Goal: Task Accomplishment & Management: Use online tool/utility

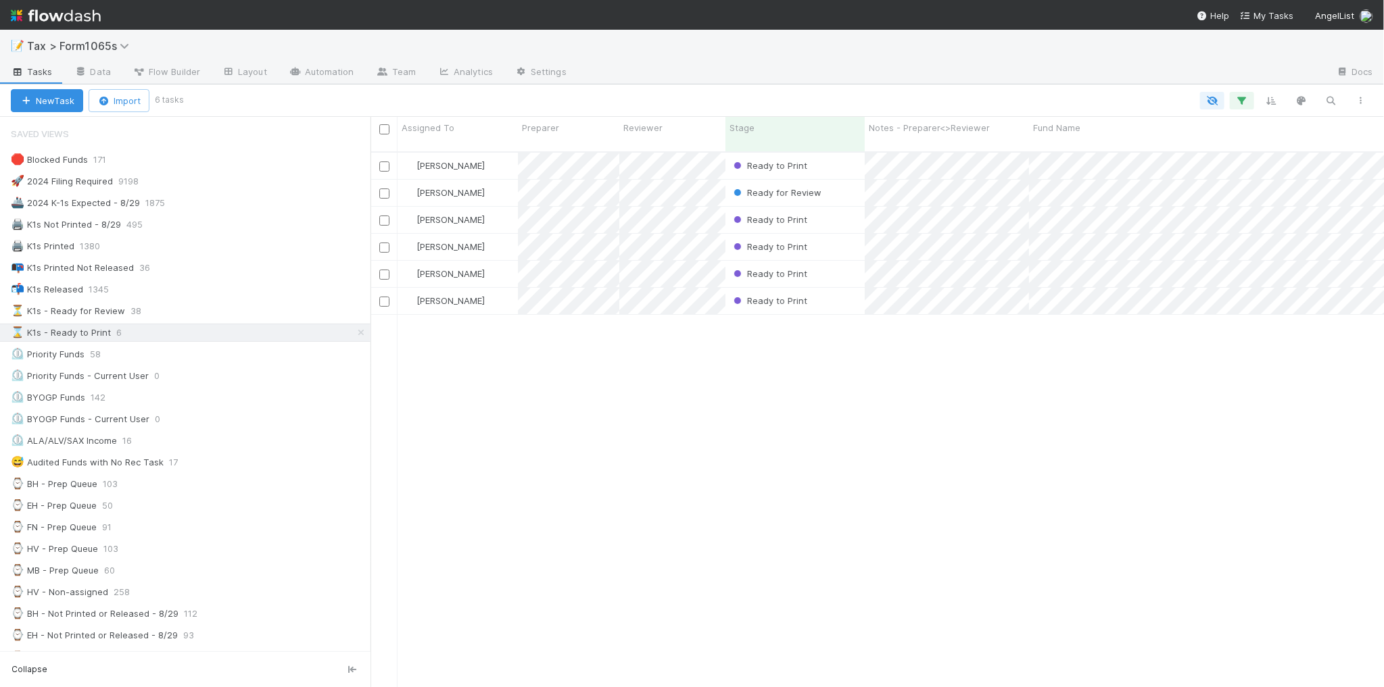
scroll to position [534, 1000]
click at [272, 276] on div "📭 K1s Printed Not Released 37" at bounding box center [191, 268] width 360 height 17
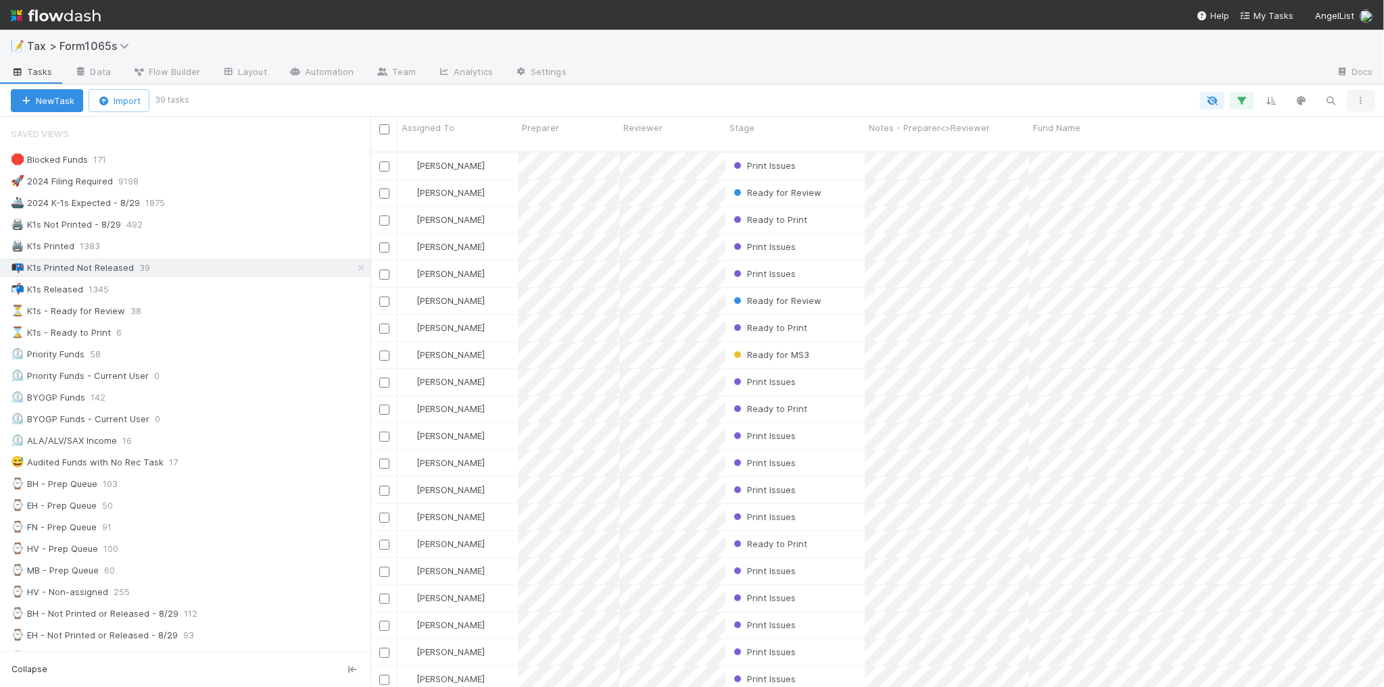
click at [1360, 97] on icon "button" at bounding box center [1361, 101] width 14 height 8
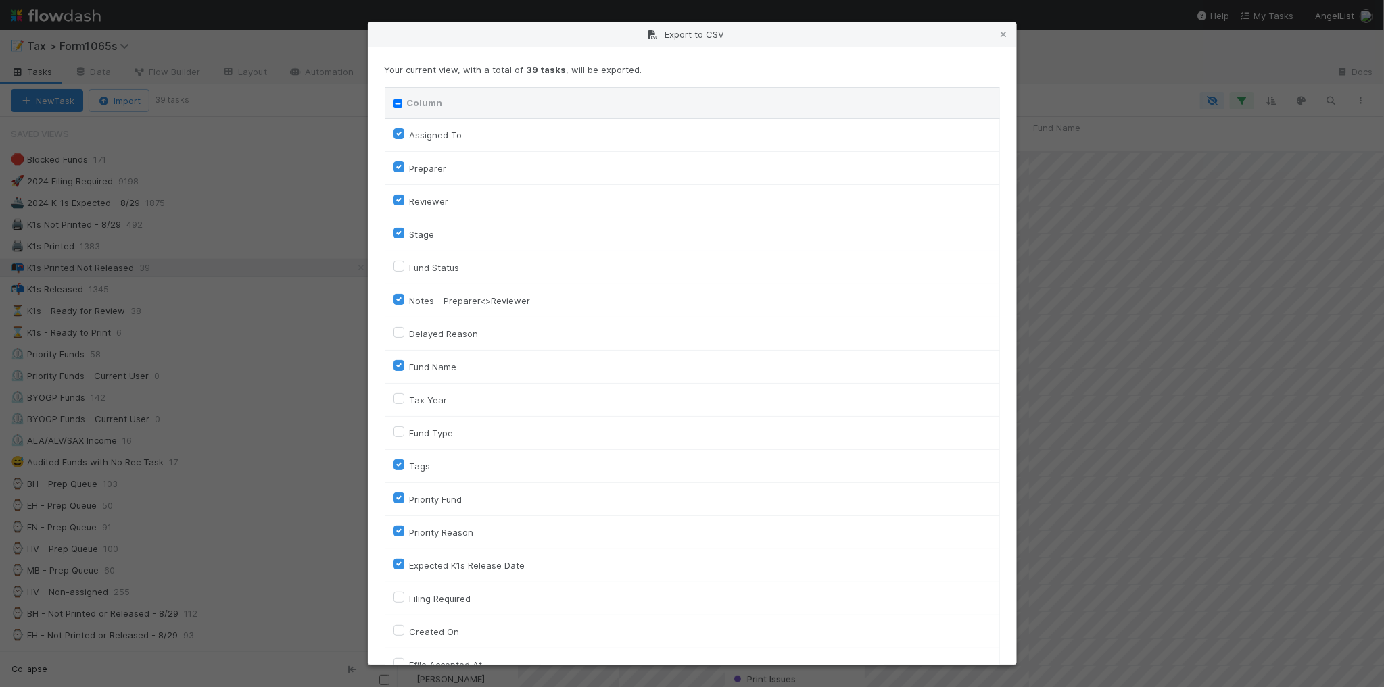
click at [397, 107] on input "Column" at bounding box center [397, 103] width 9 height 9
checkbox input "true"
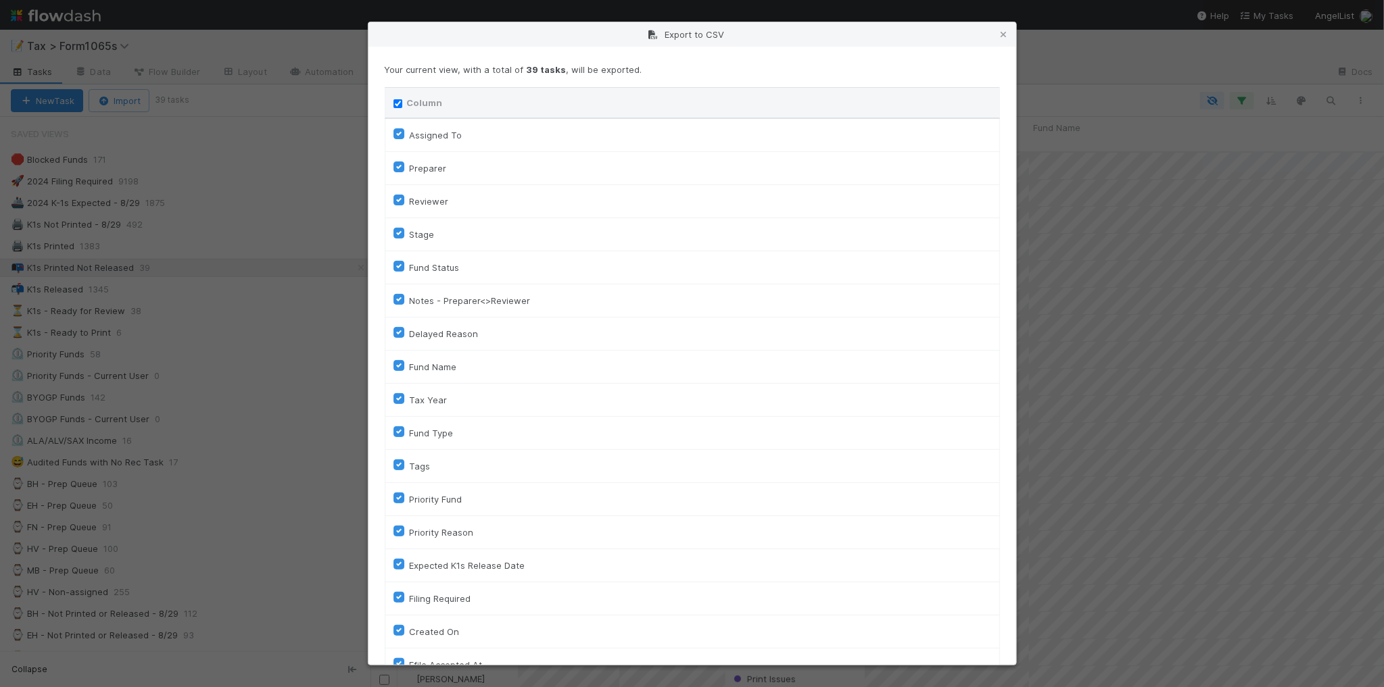
checkbox input "true"
checkbox On "true"
checkbox input "true"
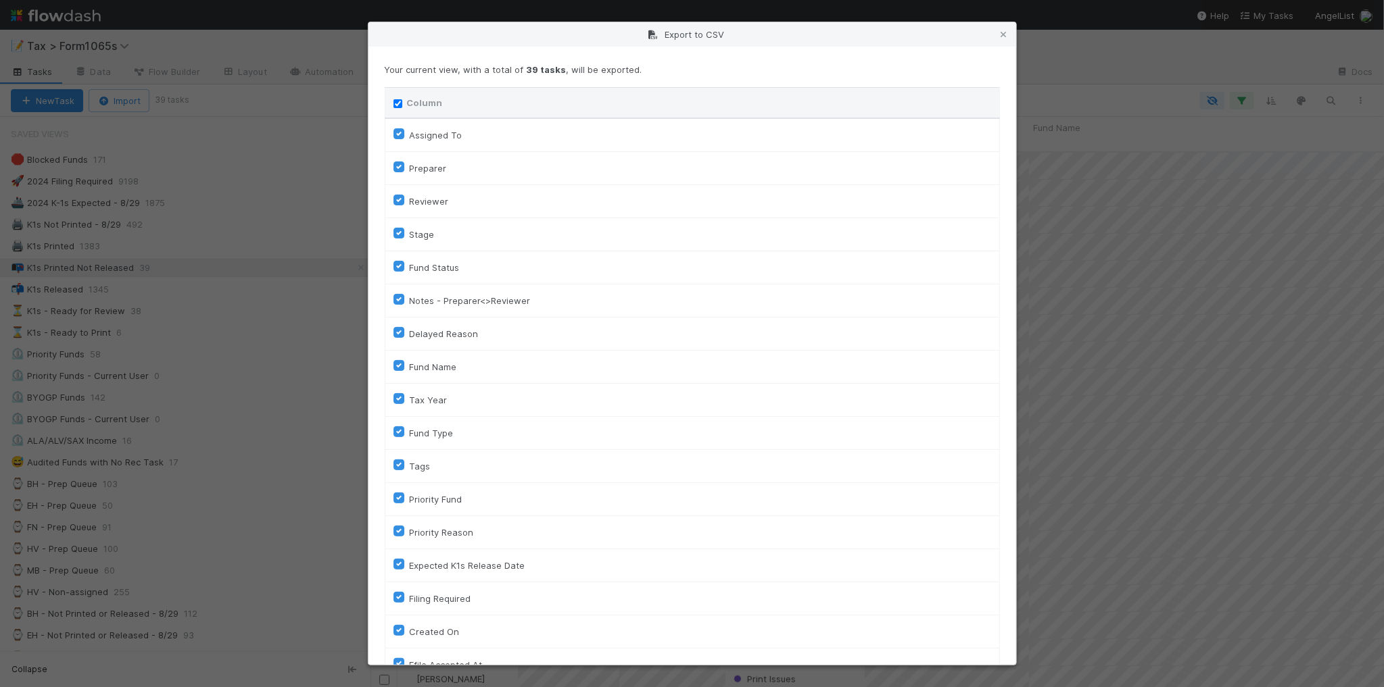
checkbox input "true"
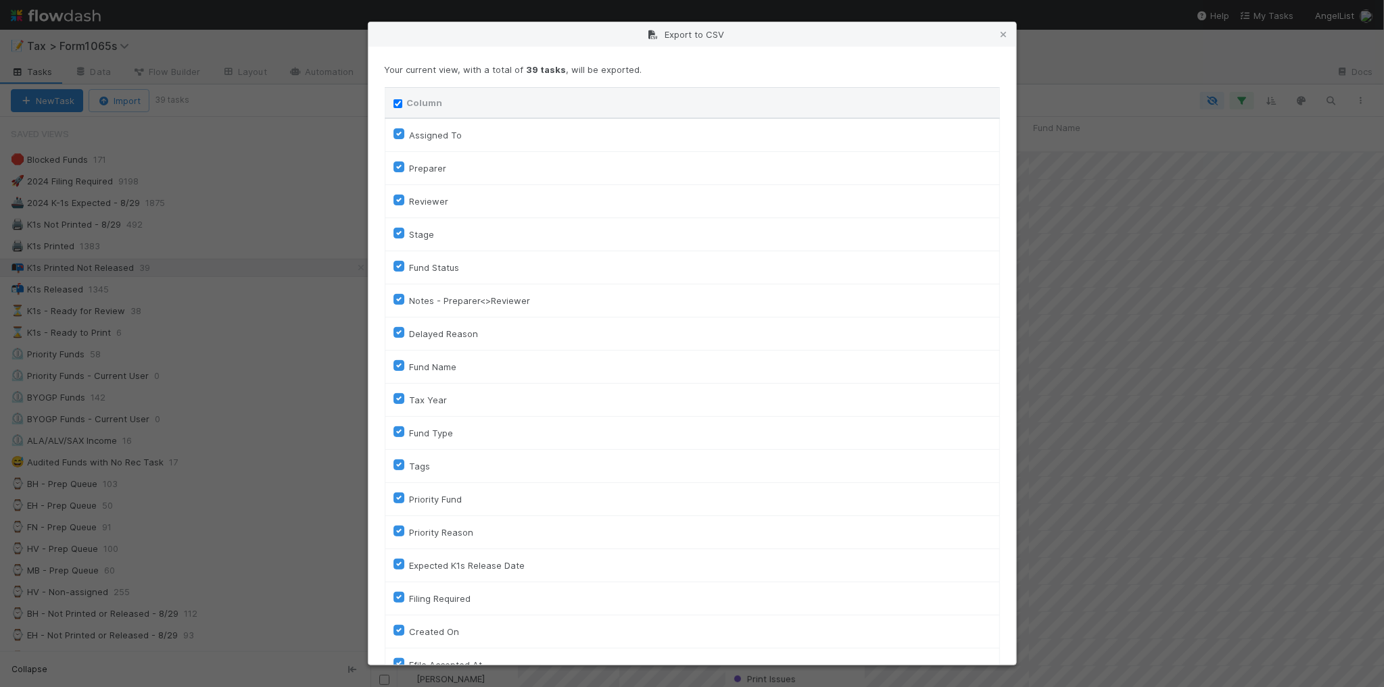
checkbox input "true"
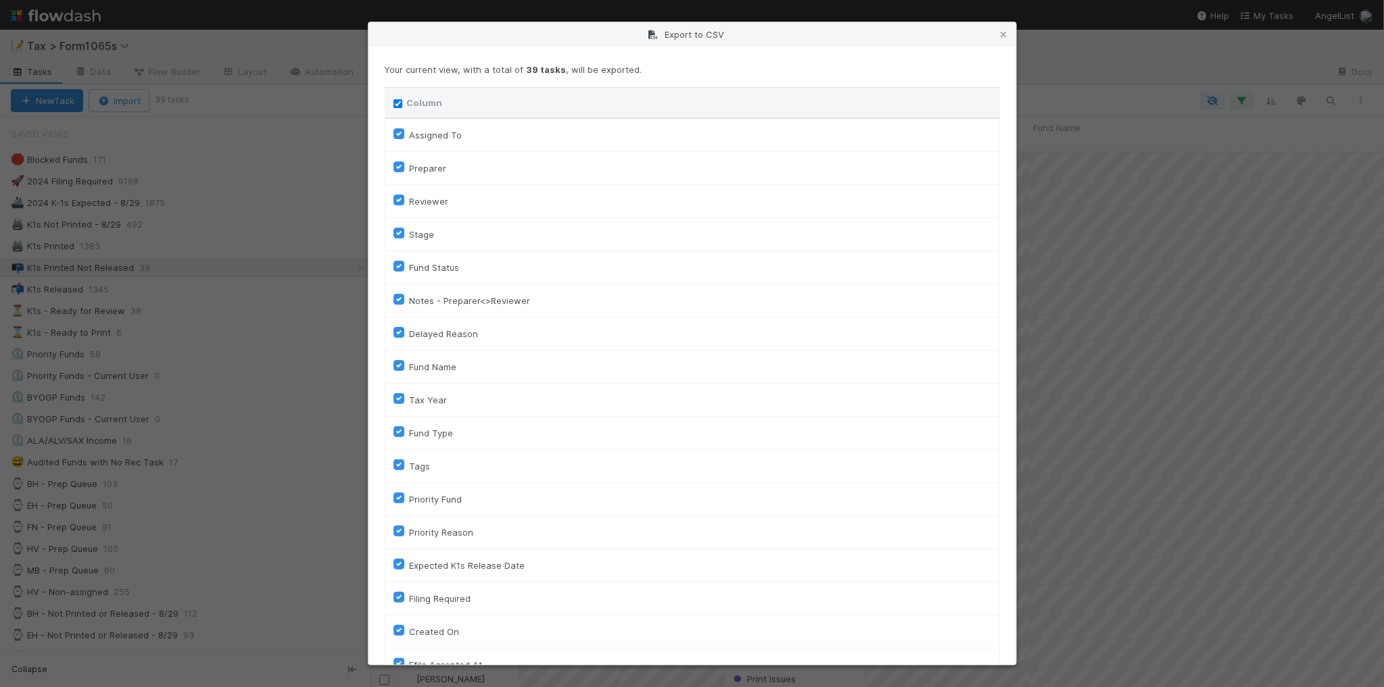
checkbox input "true"
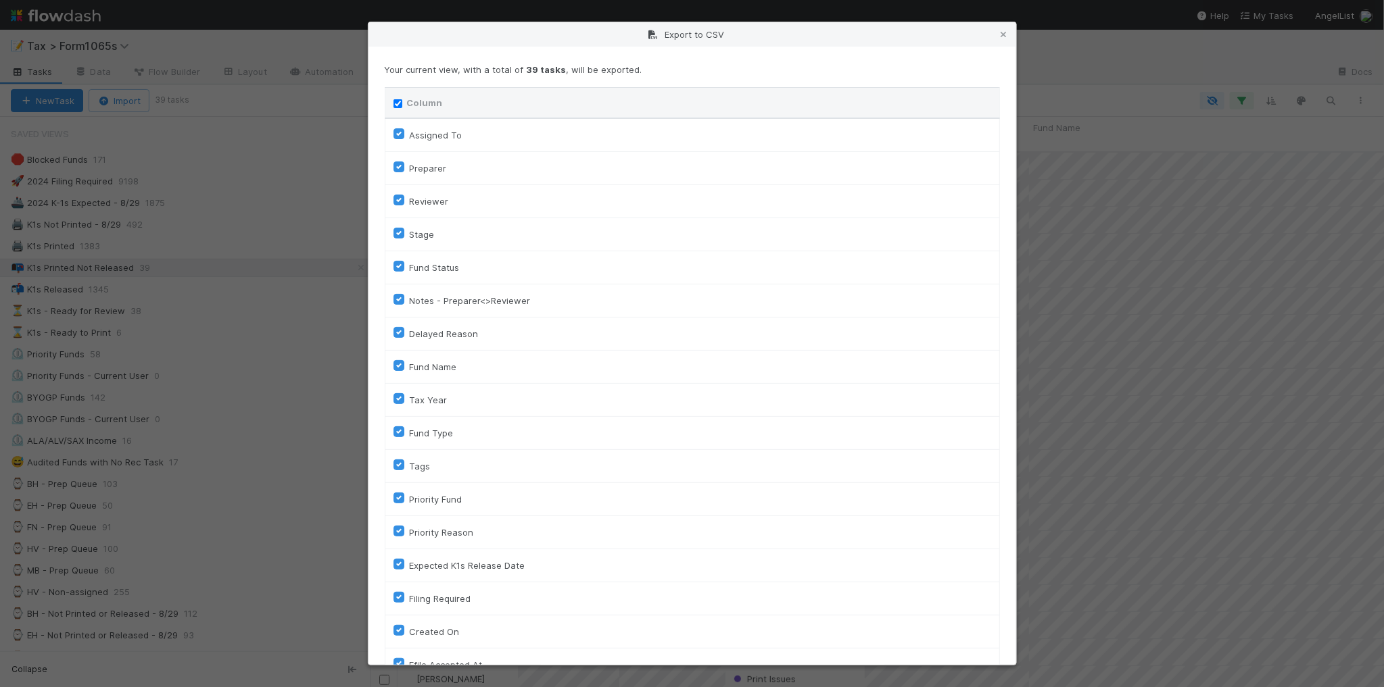
checkbox input "true"
click at [397, 107] on input "Column" at bounding box center [397, 103] width 9 height 9
checkbox input "false"
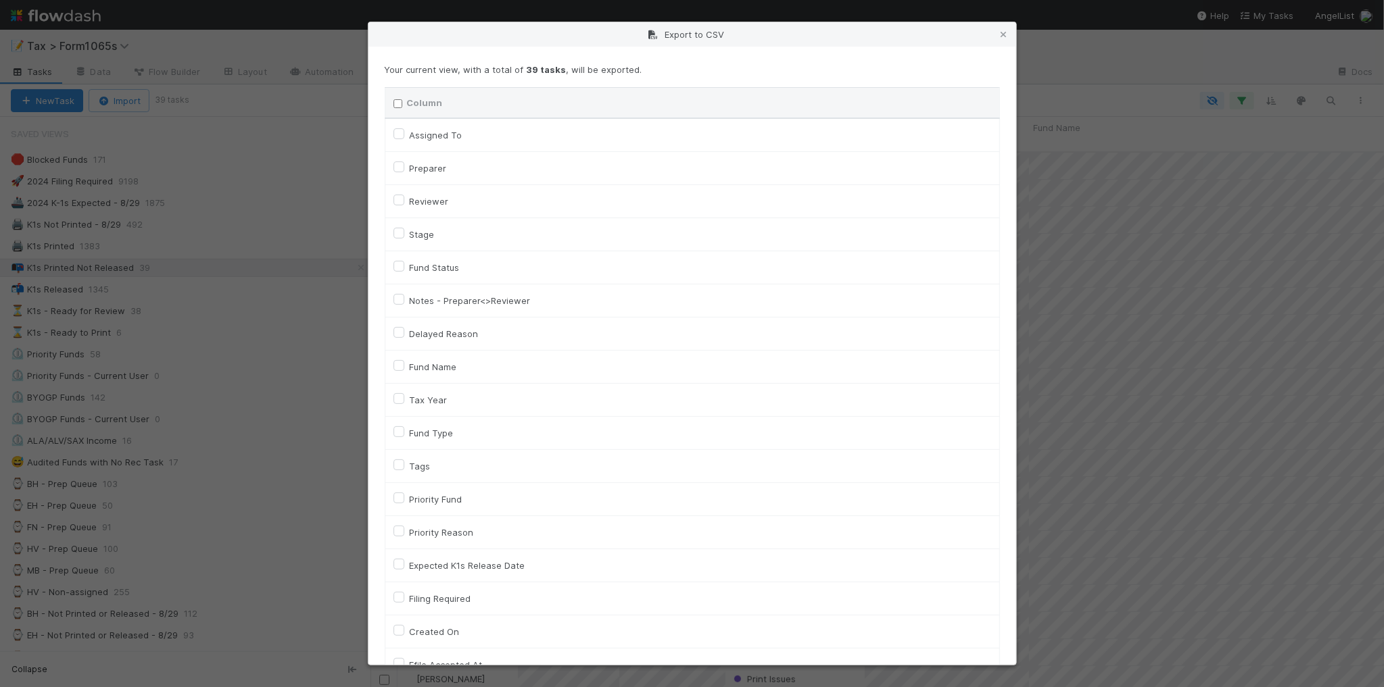
checkbox To "false"
checkbox input "false"
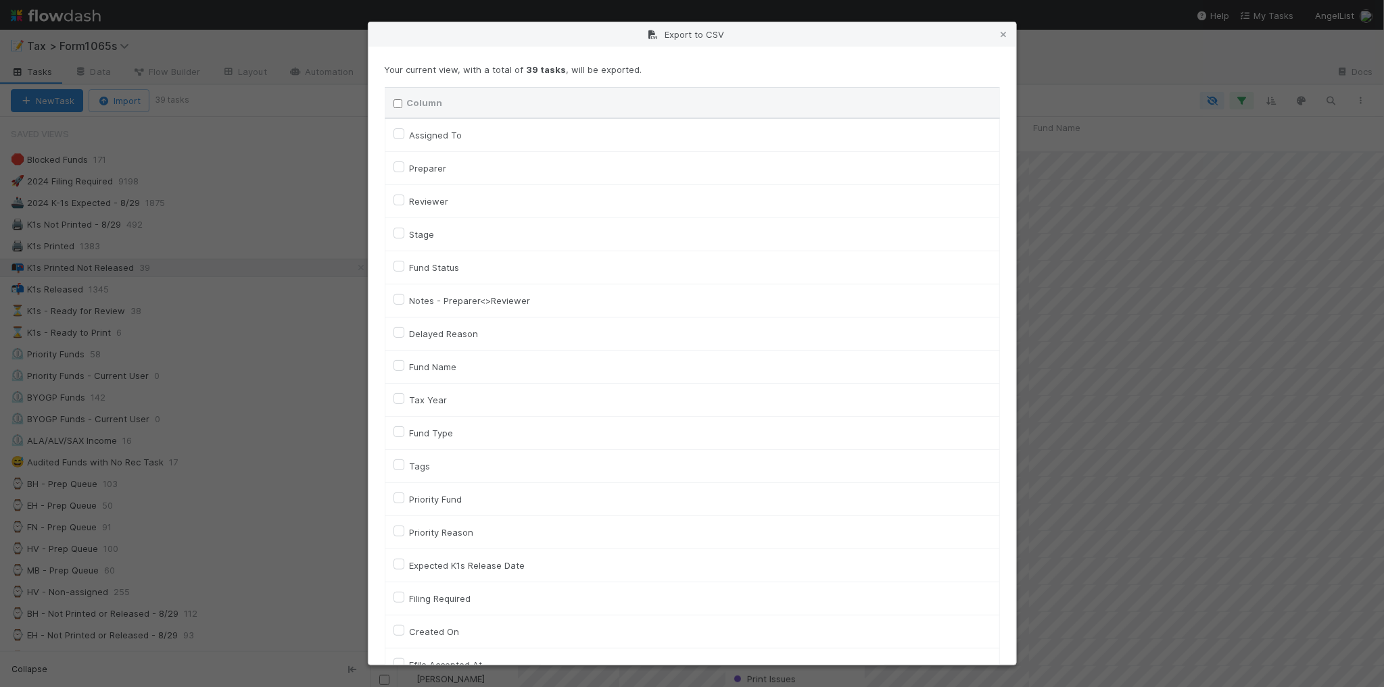
checkbox input "false"
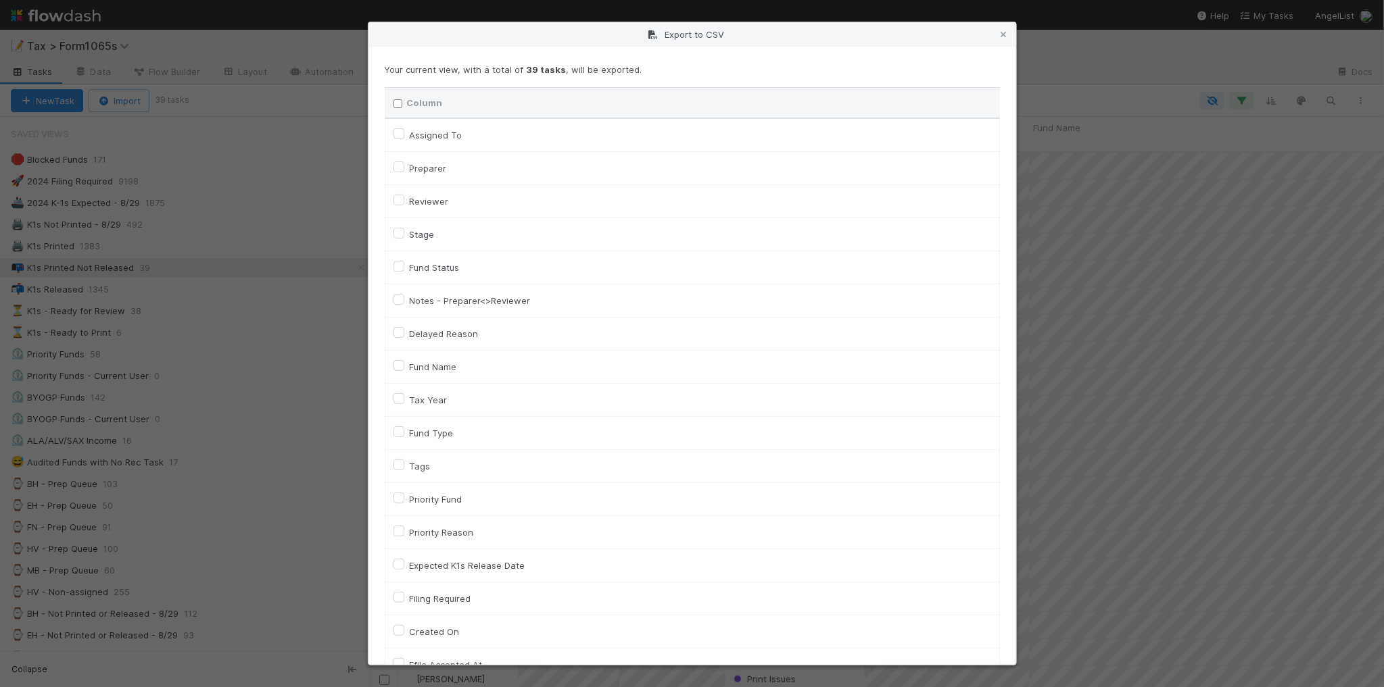
checkbox input "false"
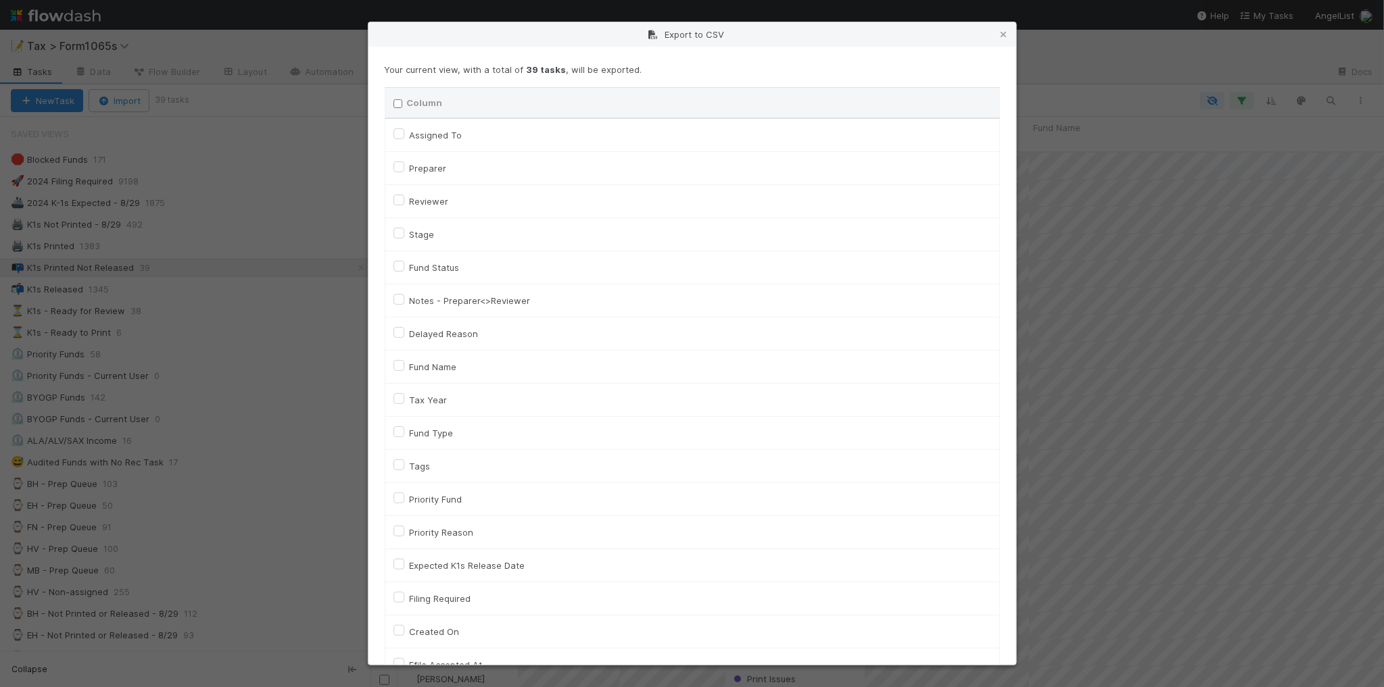
checkbox On "false"
checkbox input "false"
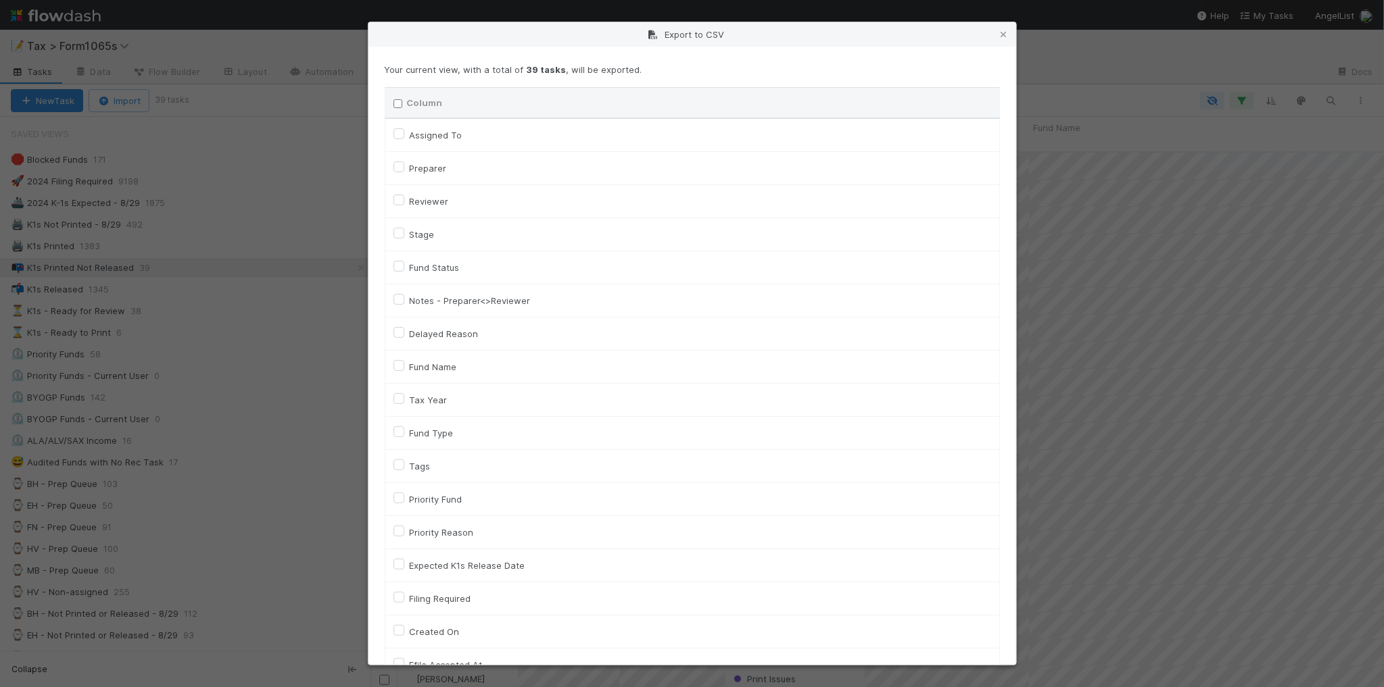
checkbox On "false"
checkbox input "false"
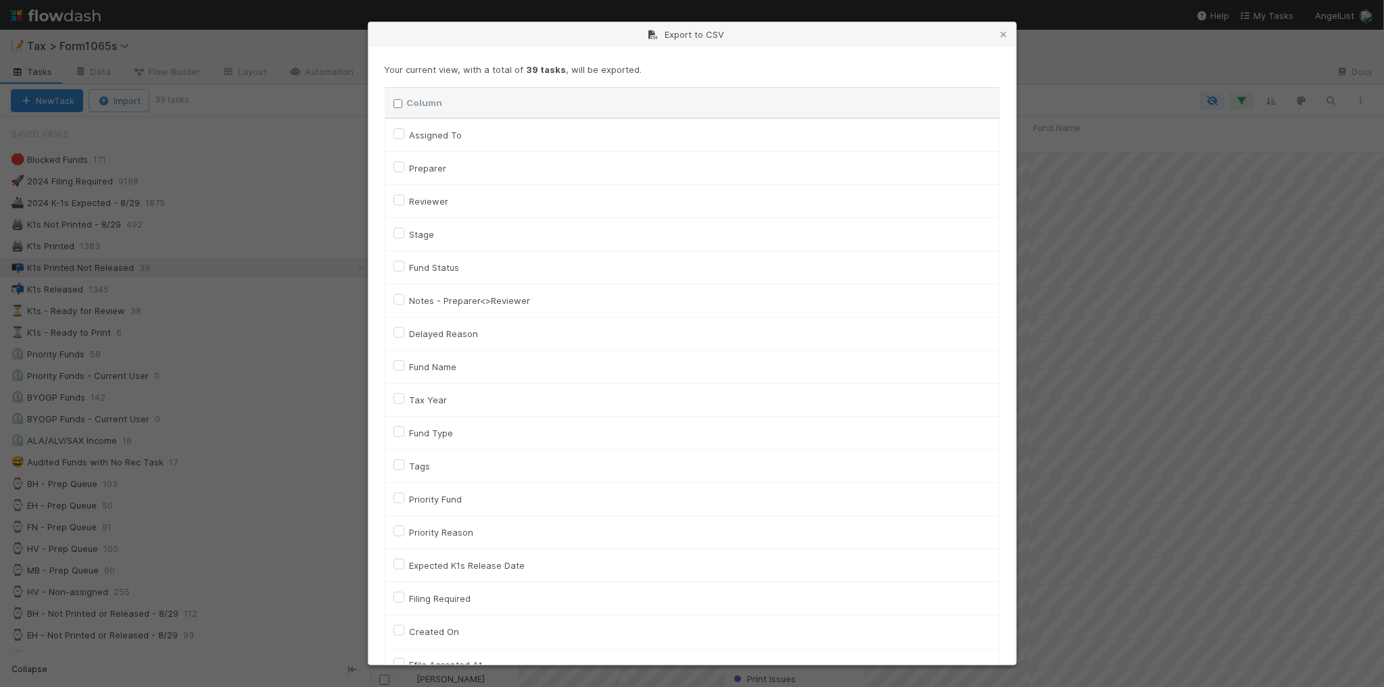
checkbox input "false"
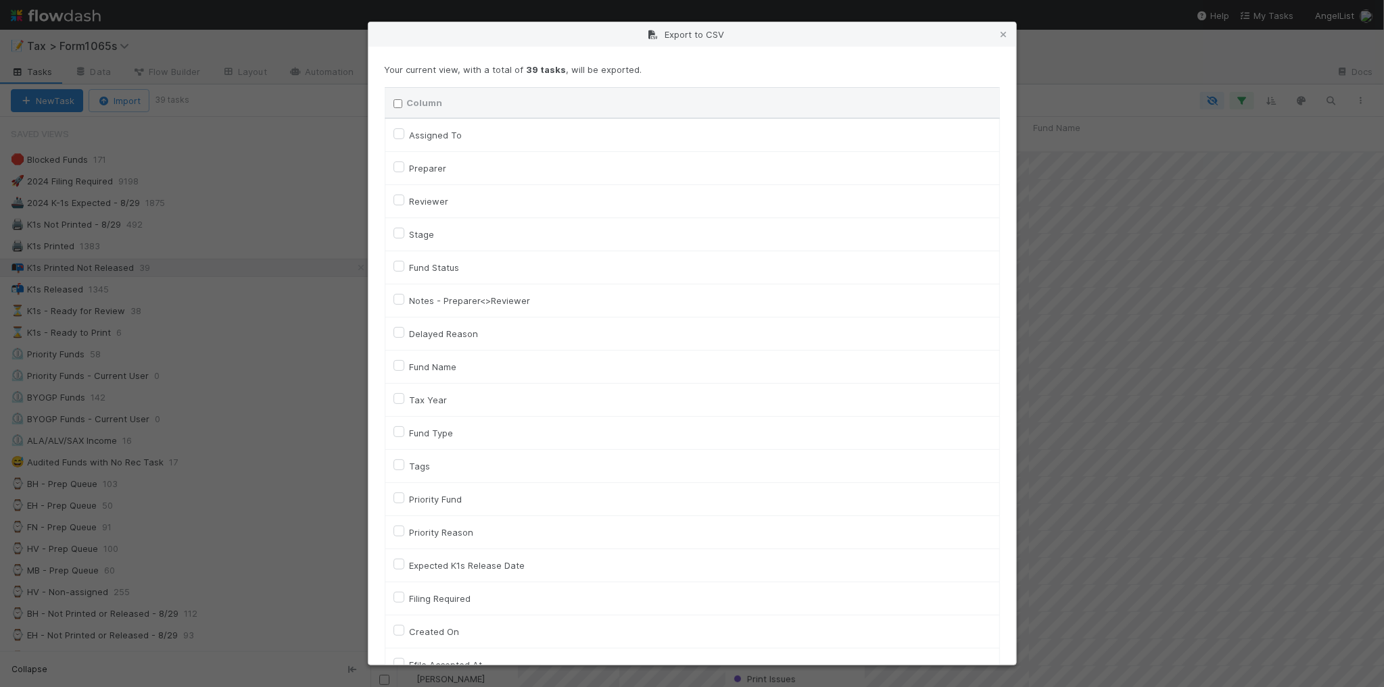
checkbox input "false"
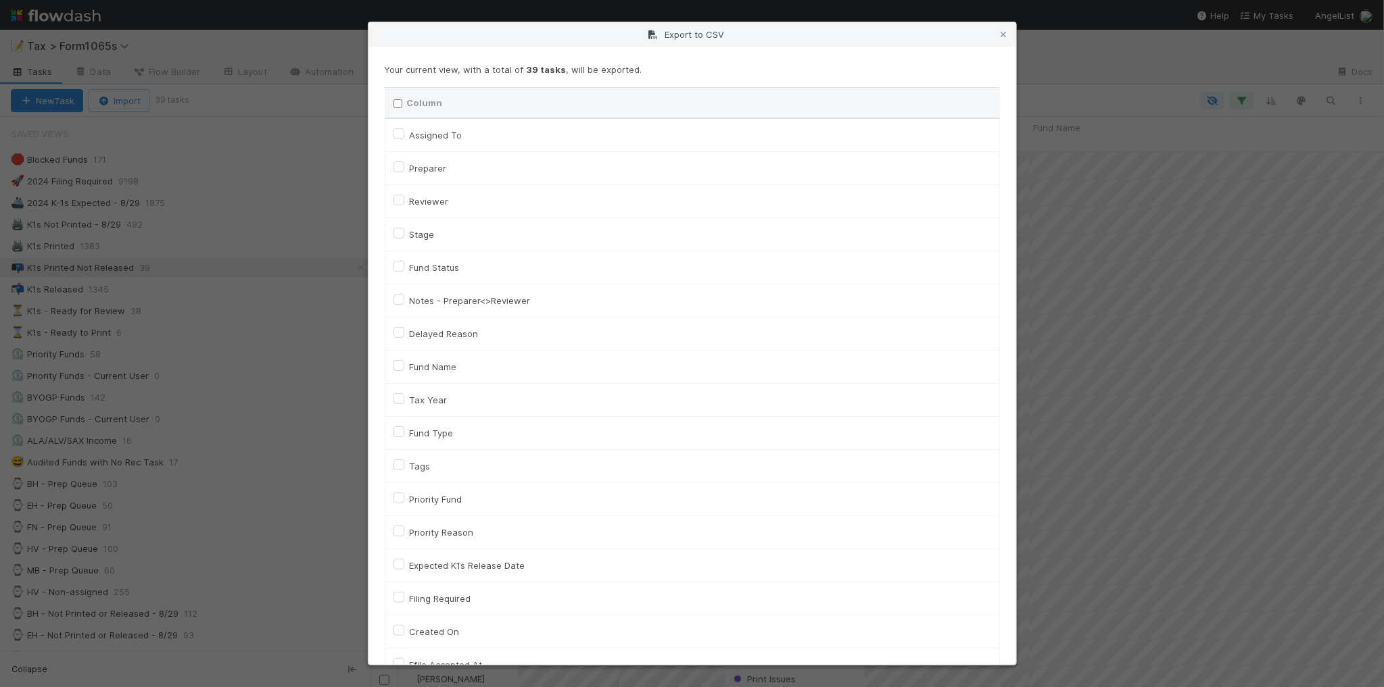
checkbox input "false"
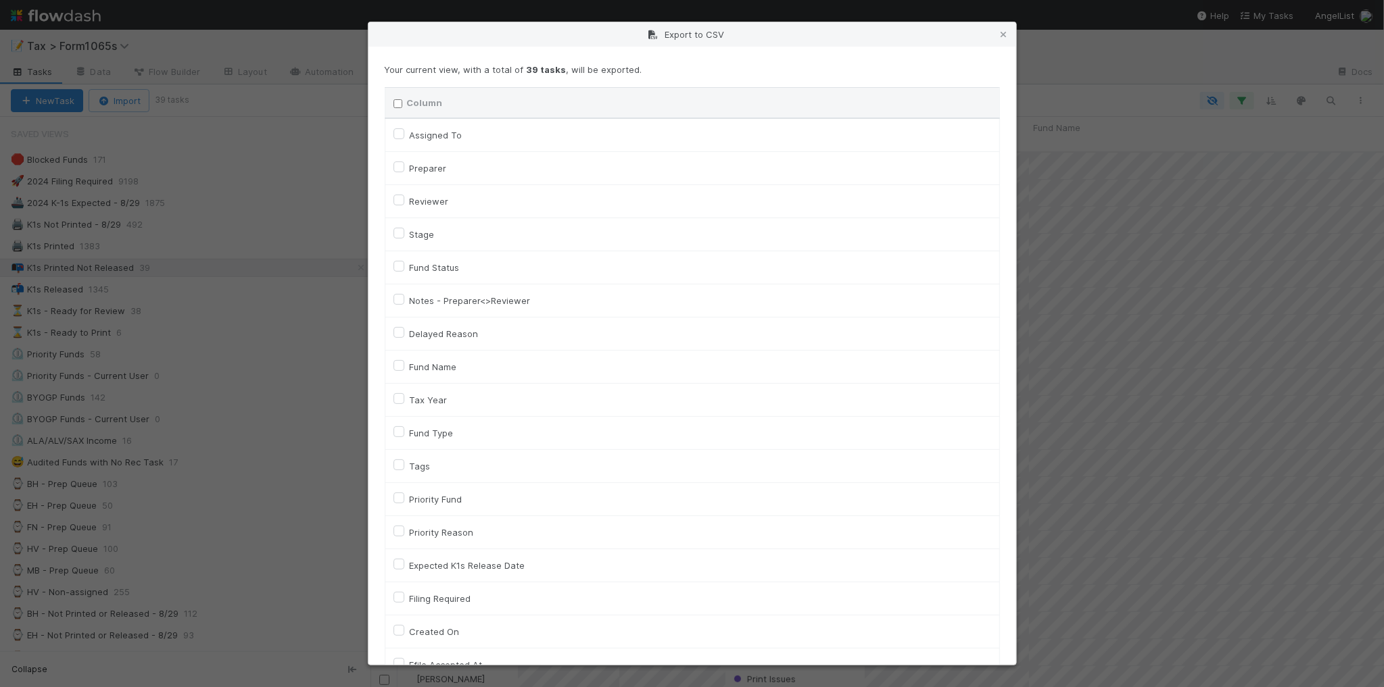
checkbox input "false"
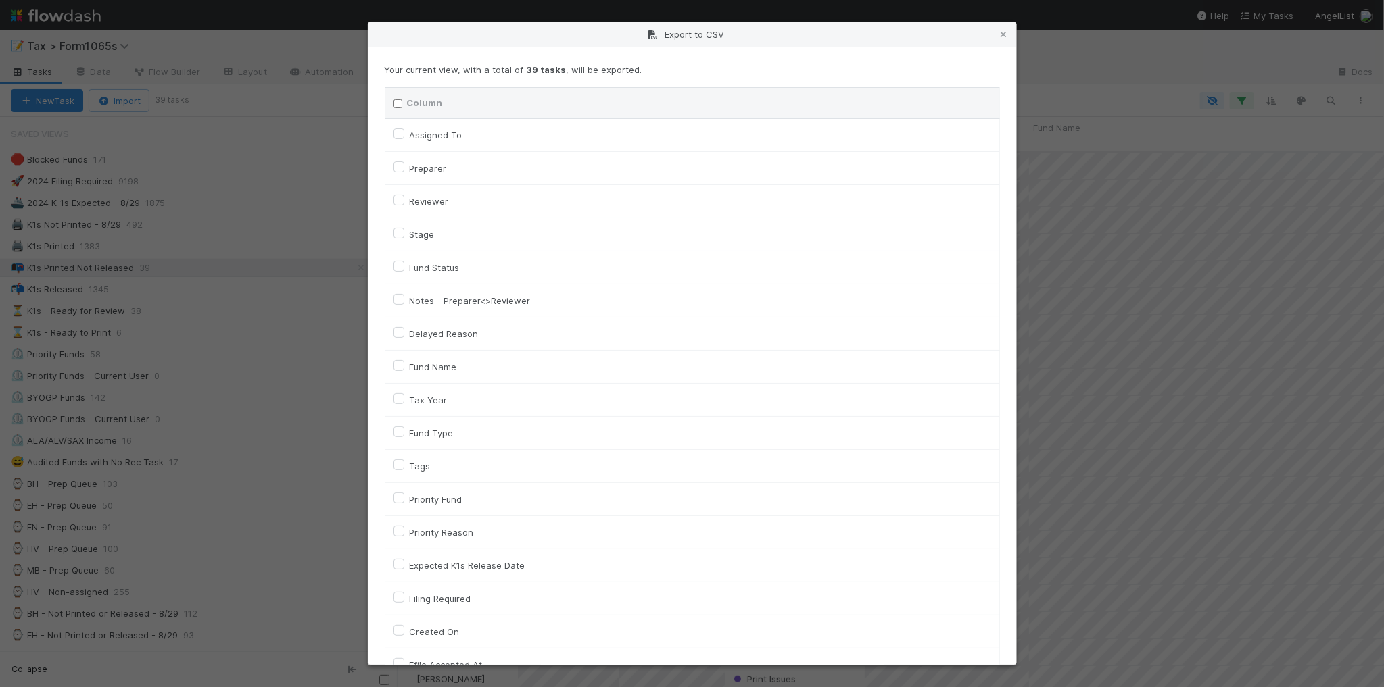
checkbox input "false"
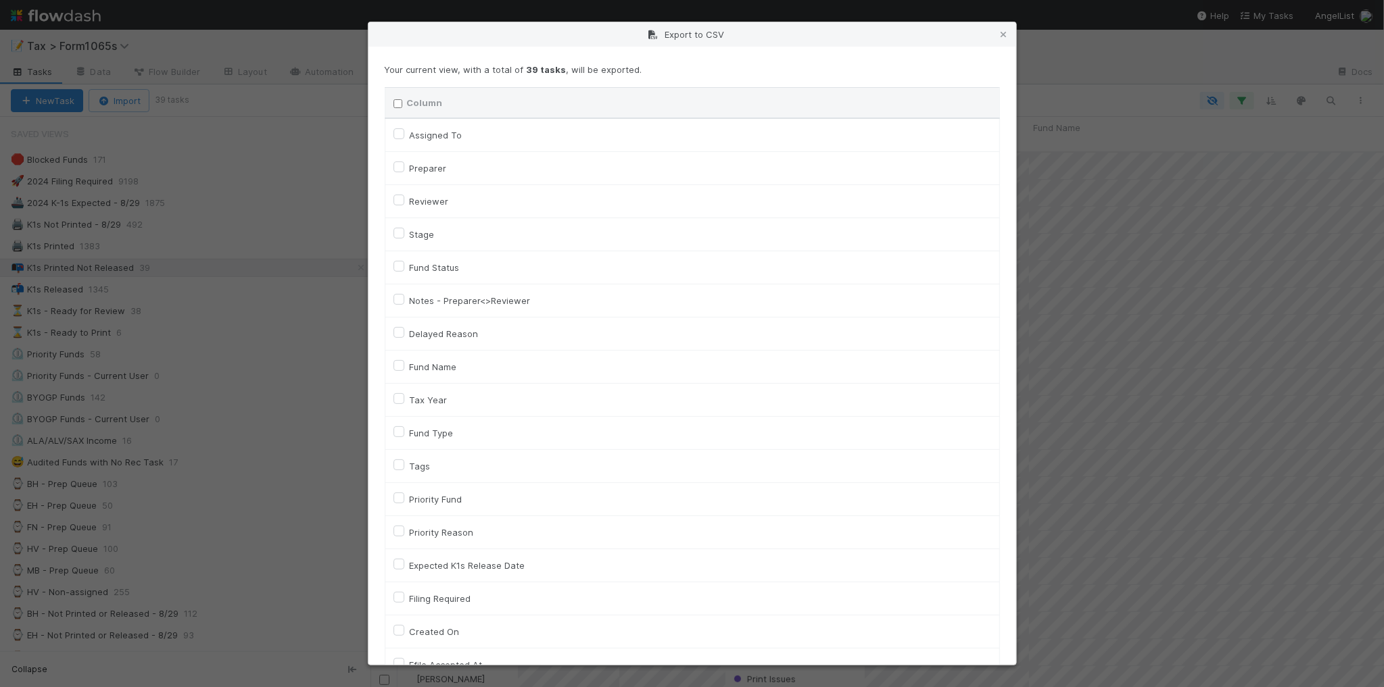
checkbox input "false"
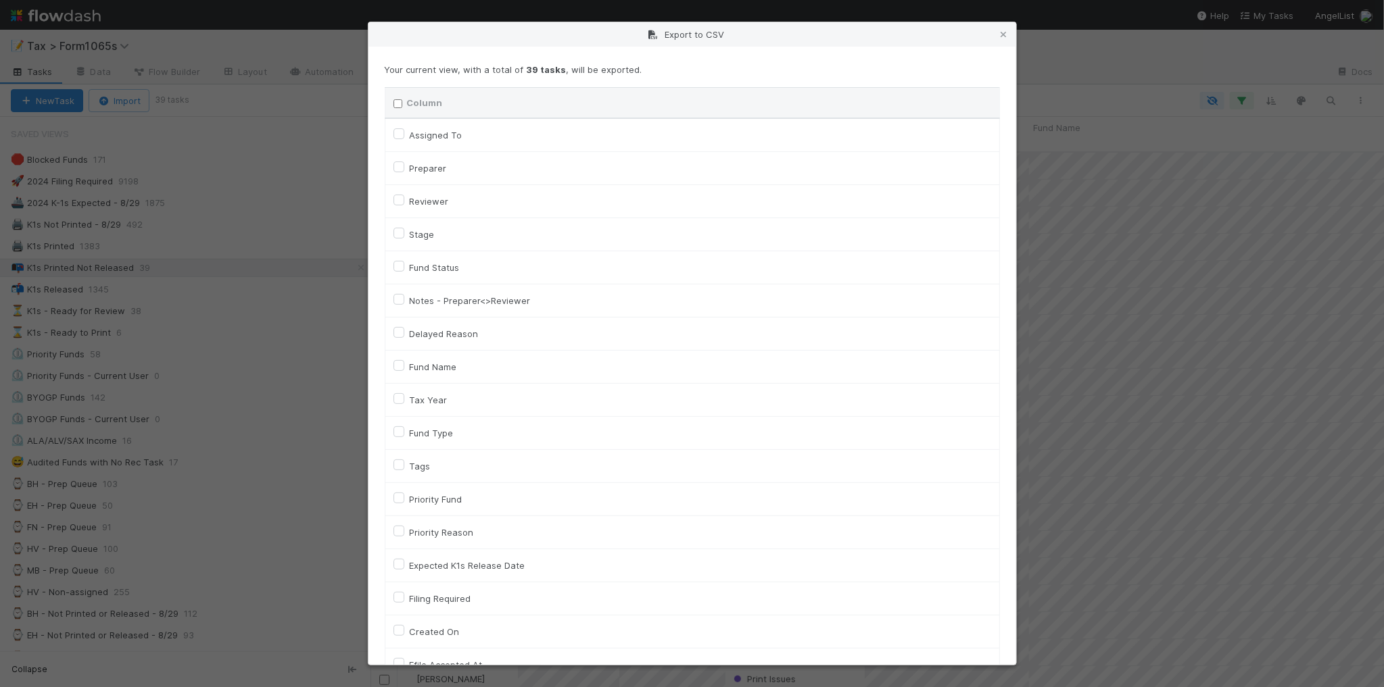
checkbox input "false"
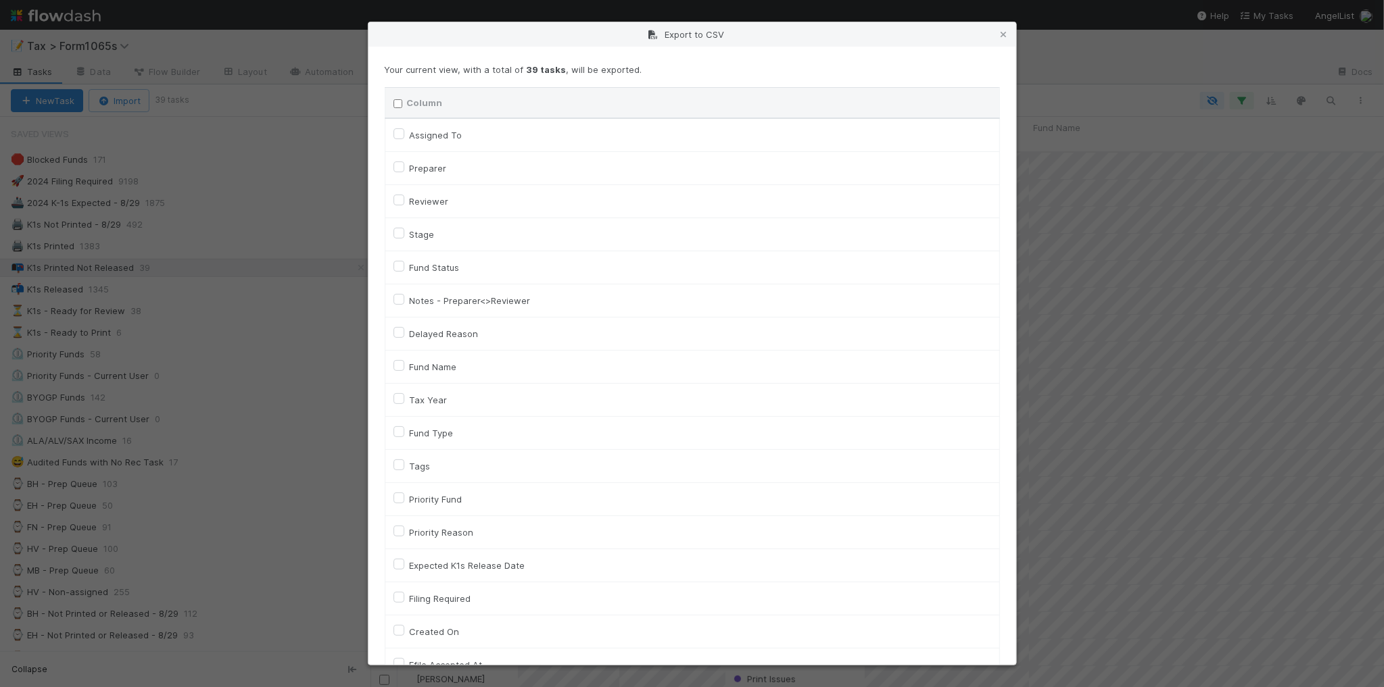
checkbox input "false"
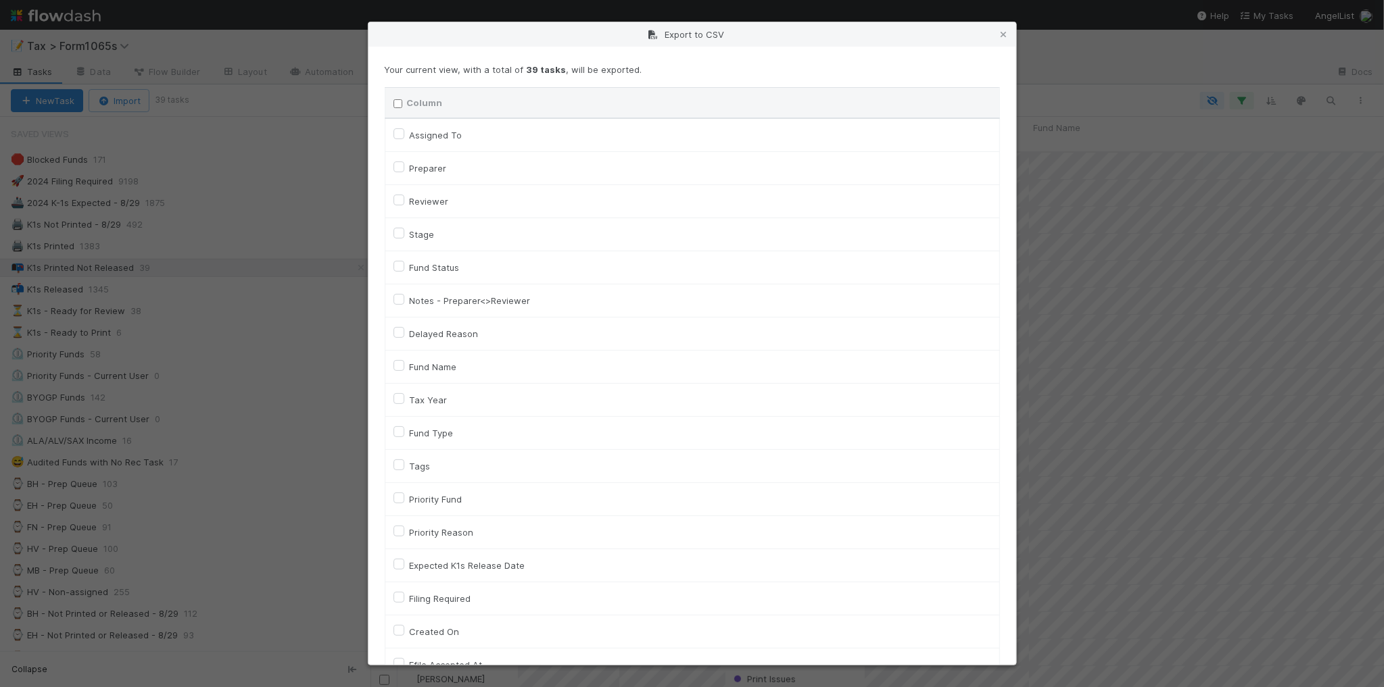
checkbox input "false"
checkbox URL "false"
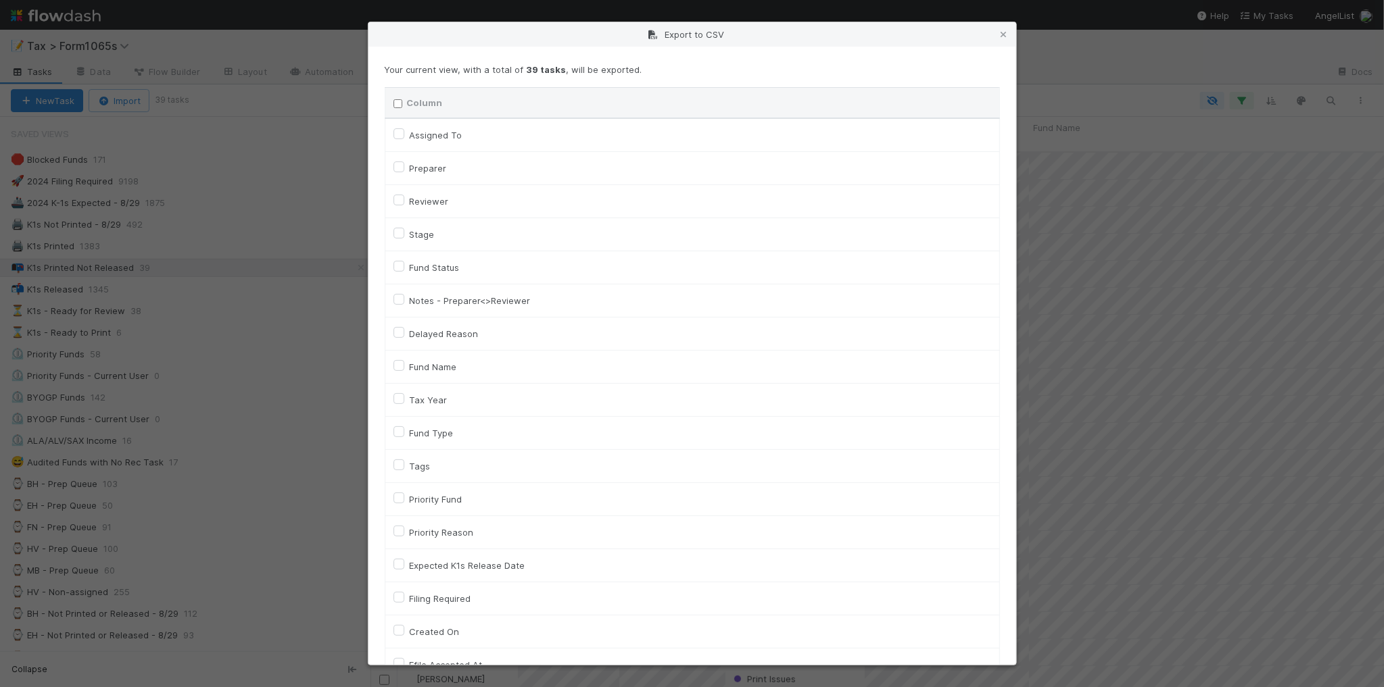
click at [433, 404] on label "Tax Year" at bounding box center [429, 400] width 38 height 16
click at [404, 404] on input "Tax Year" at bounding box center [398, 398] width 11 height 12
checkbox input "true"
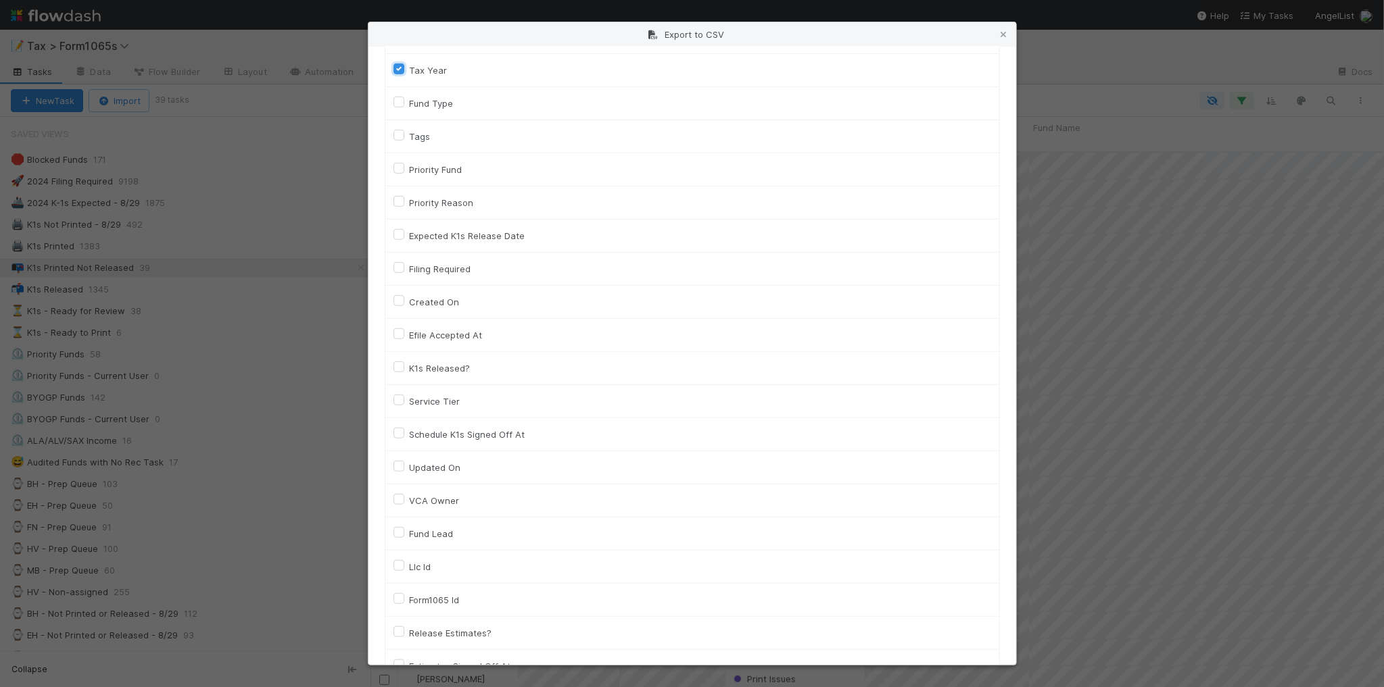
scroll to position [338, 0]
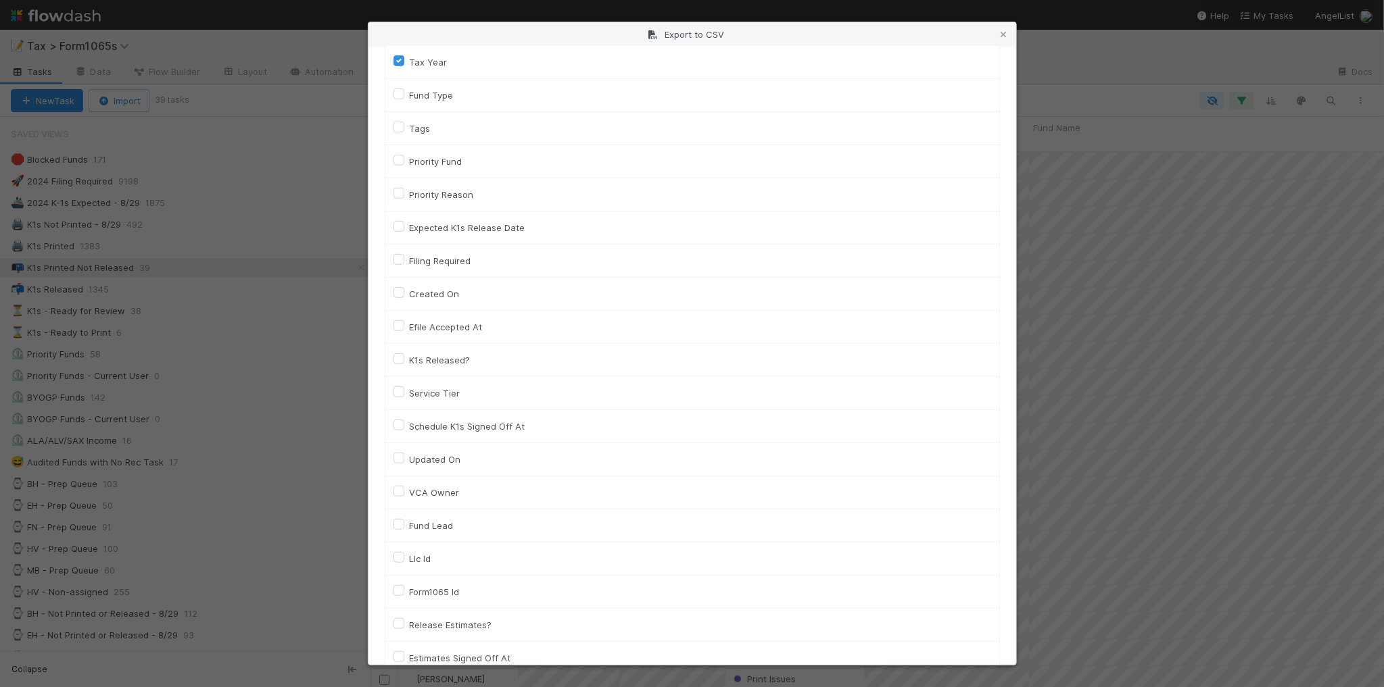
click at [424, 563] on label "Llc Id" at bounding box center [421, 559] width 22 height 16
click at [404, 563] on input "Llc Id" at bounding box center [398, 557] width 11 height 12
checkbox input "true"
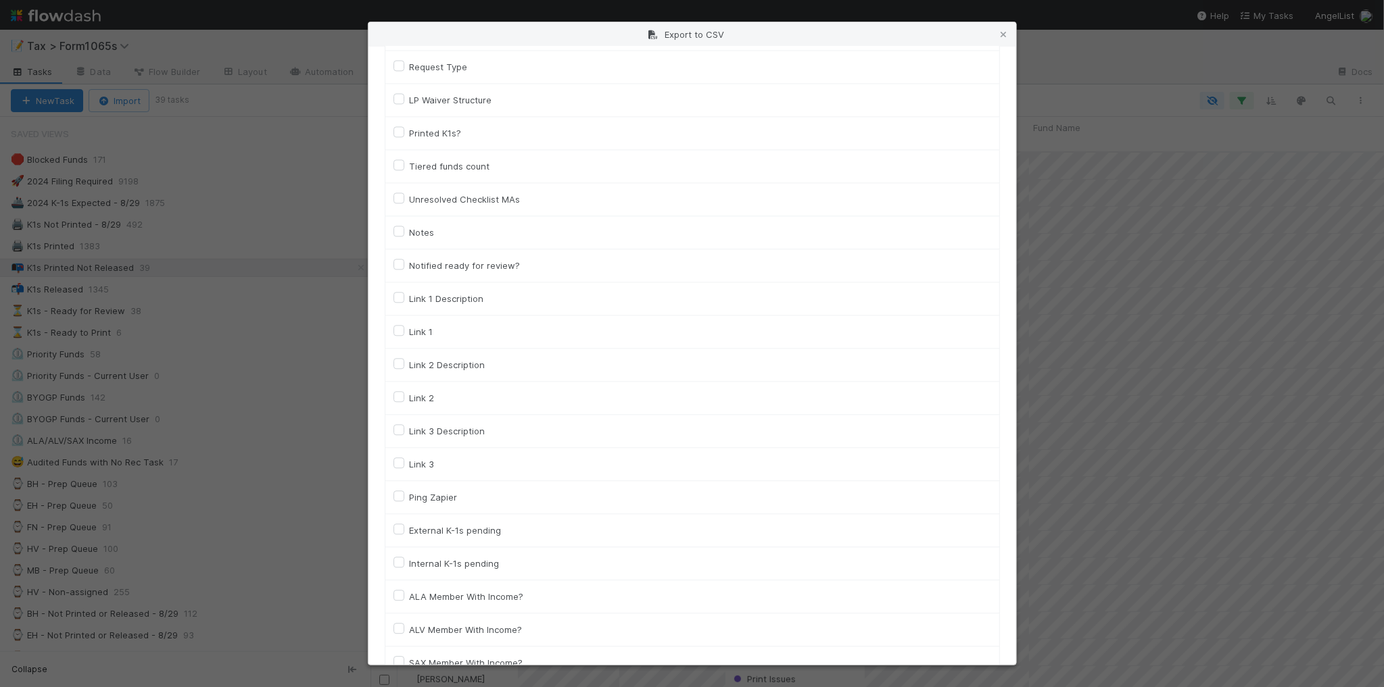
scroll to position [1833, 0]
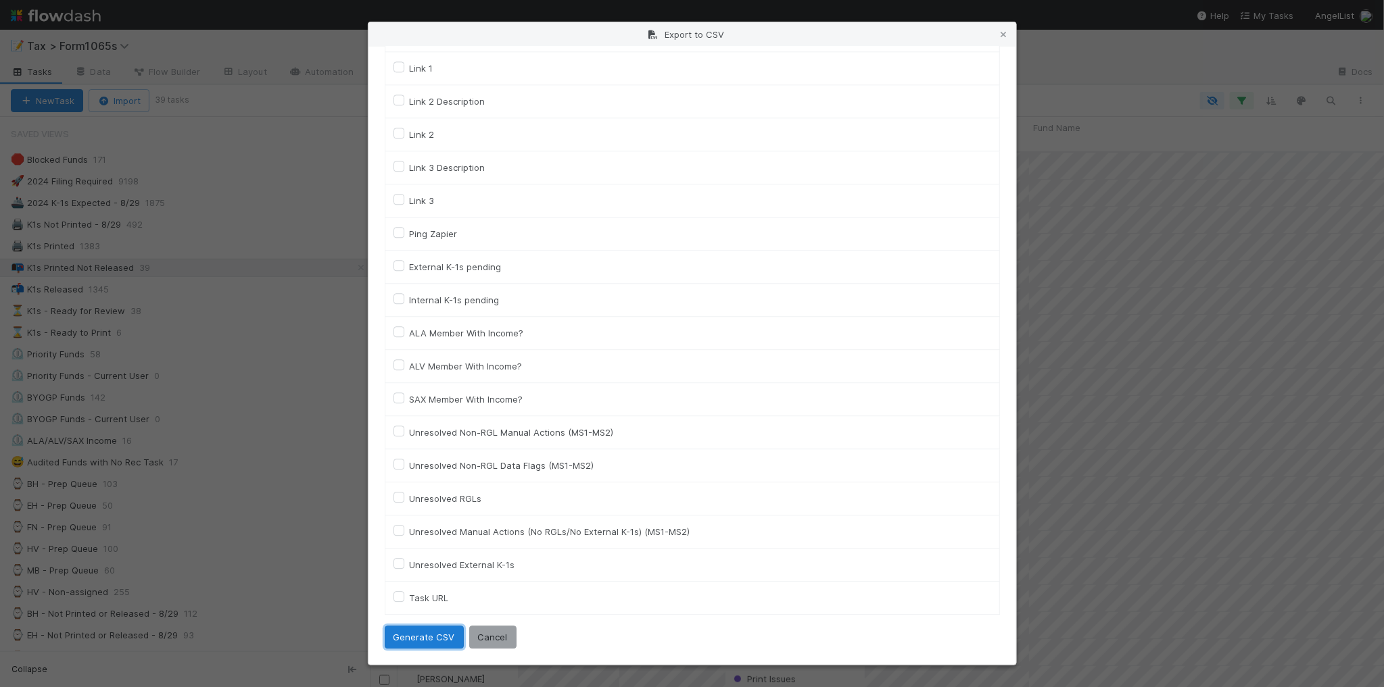
click at [435, 642] on button "Generate CSV" at bounding box center [424, 637] width 79 height 23
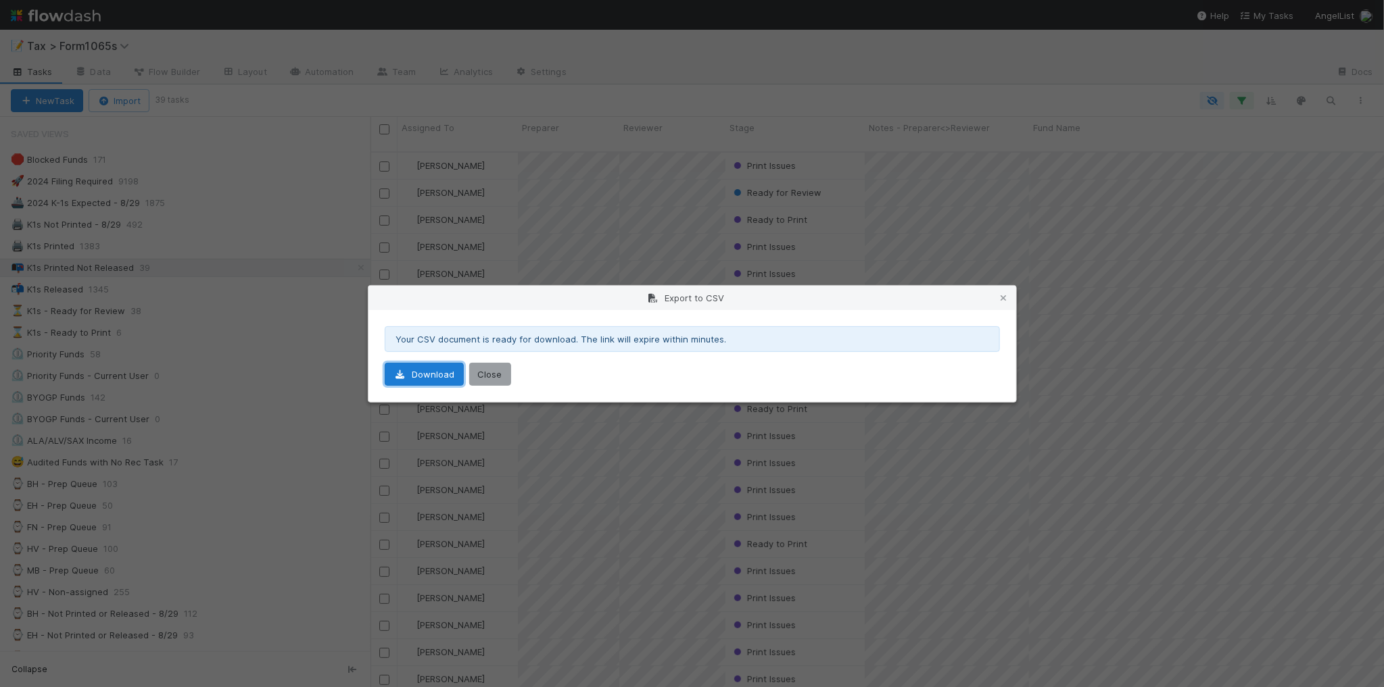
click at [416, 380] on link "Download" at bounding box center [424, 374] width 79 height 23
click at [1004, 295] on icon at bounding box center [1004, 298] width 14 height 9
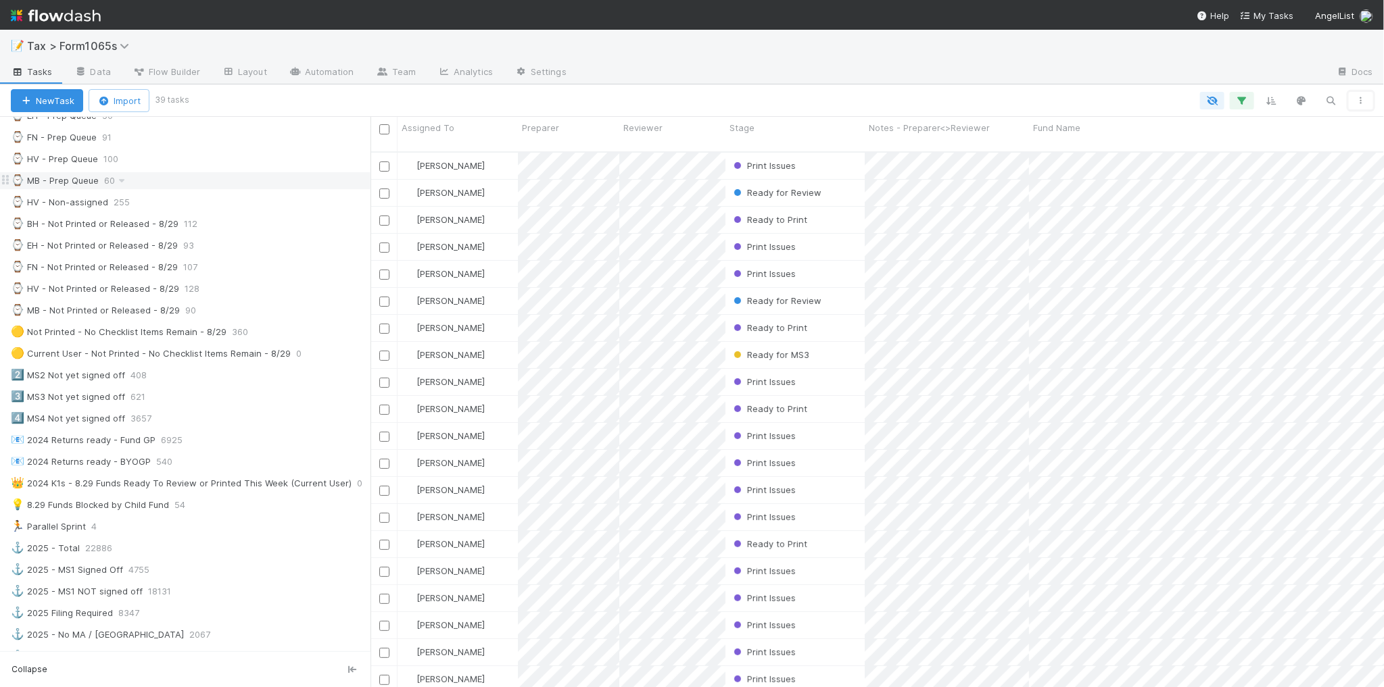
scroll to position [422, 0]
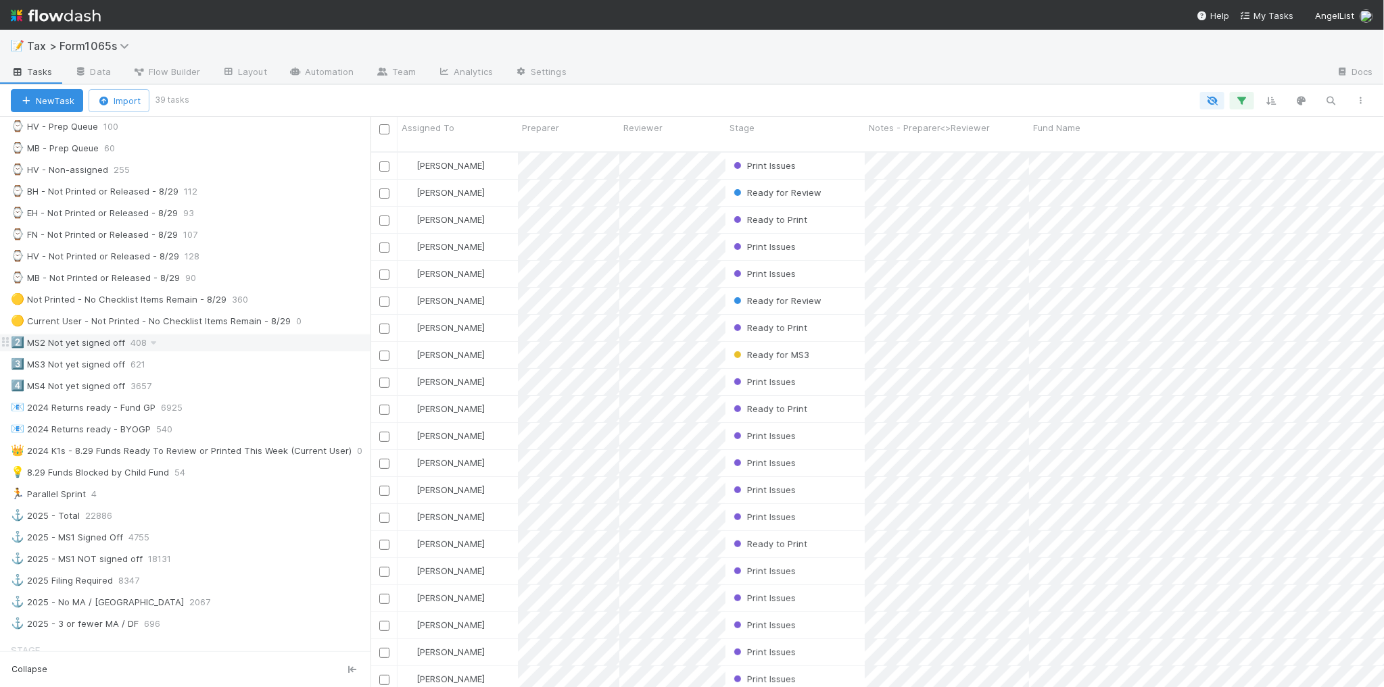
click at [277, 351] on div "2️⃣ MS2 Not yet signed off 408" at bounding box center [191, 343] width 360 height 17
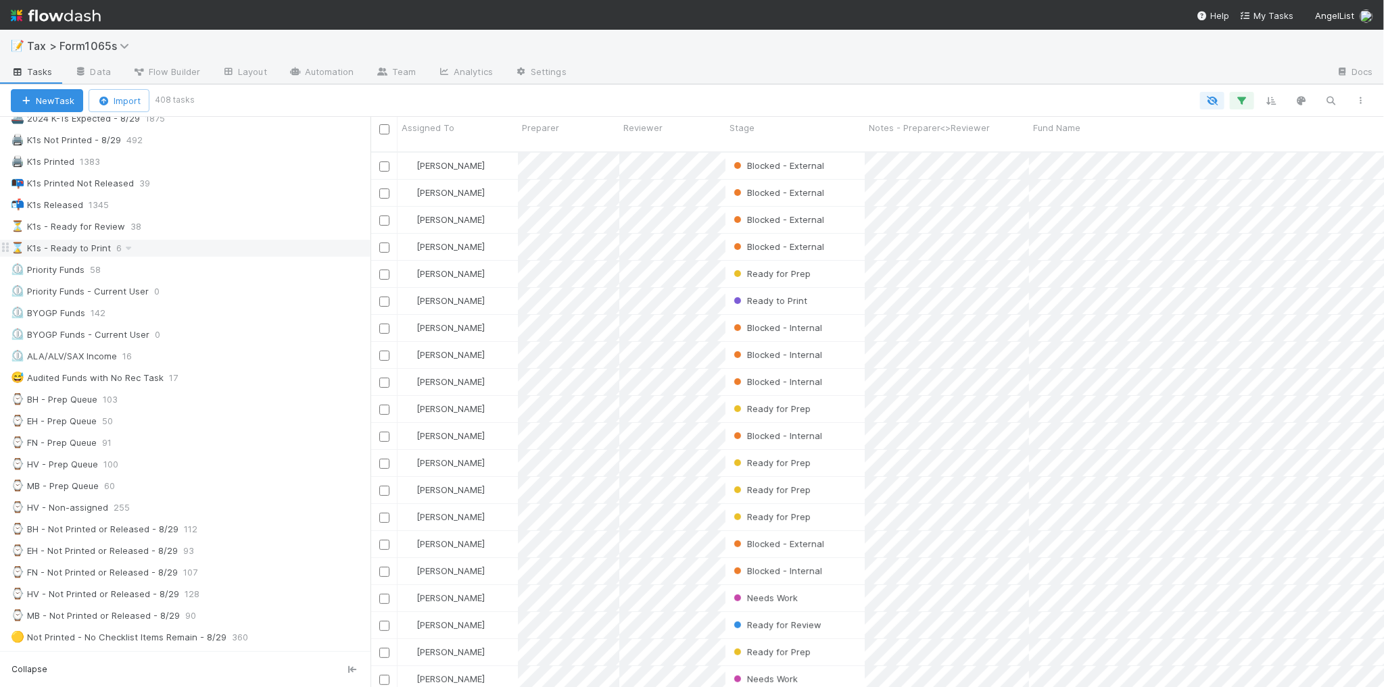
click at [248, 247] on div "⌛ K1s - Ready to Print 6" at bounding box center [191, 248] width 360 height 17
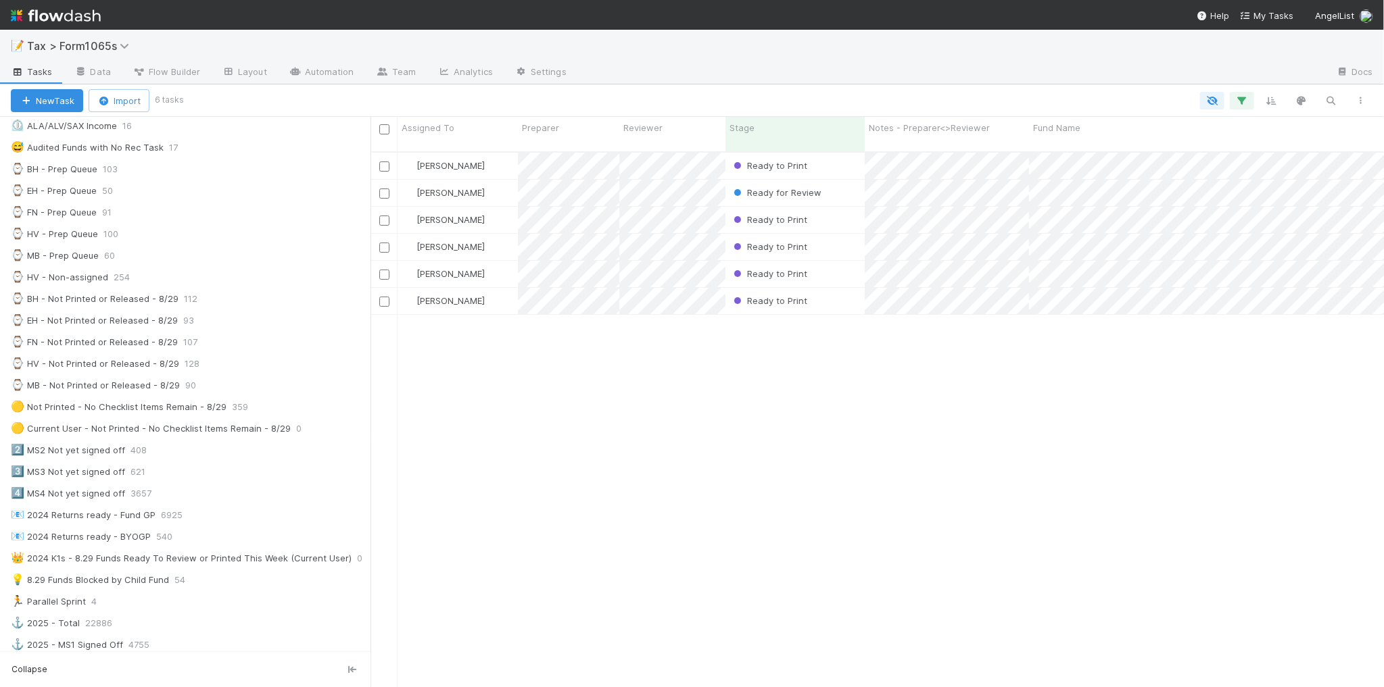
scroll to position [338, 0]
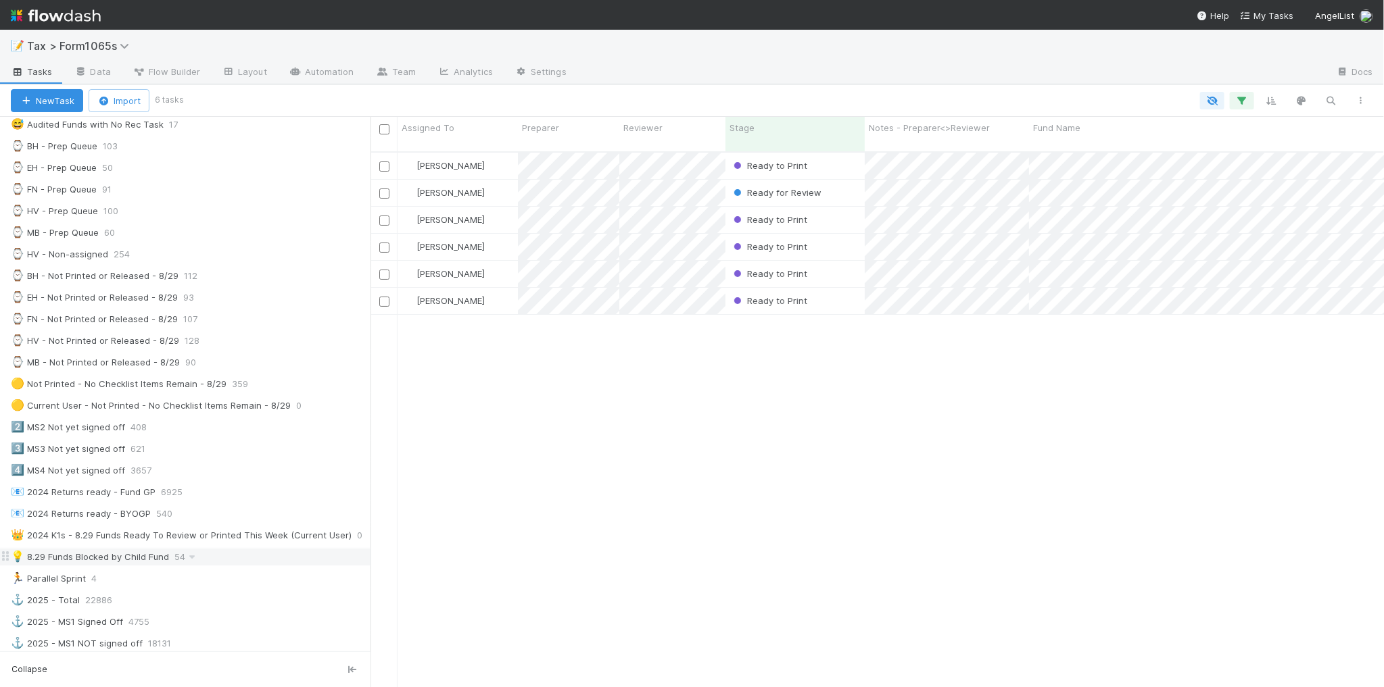
click at [234, 566] on div "💡 8.29 Funds Blocked by Child Fund 54" at bounding box center [191, 557] width 360 height 17
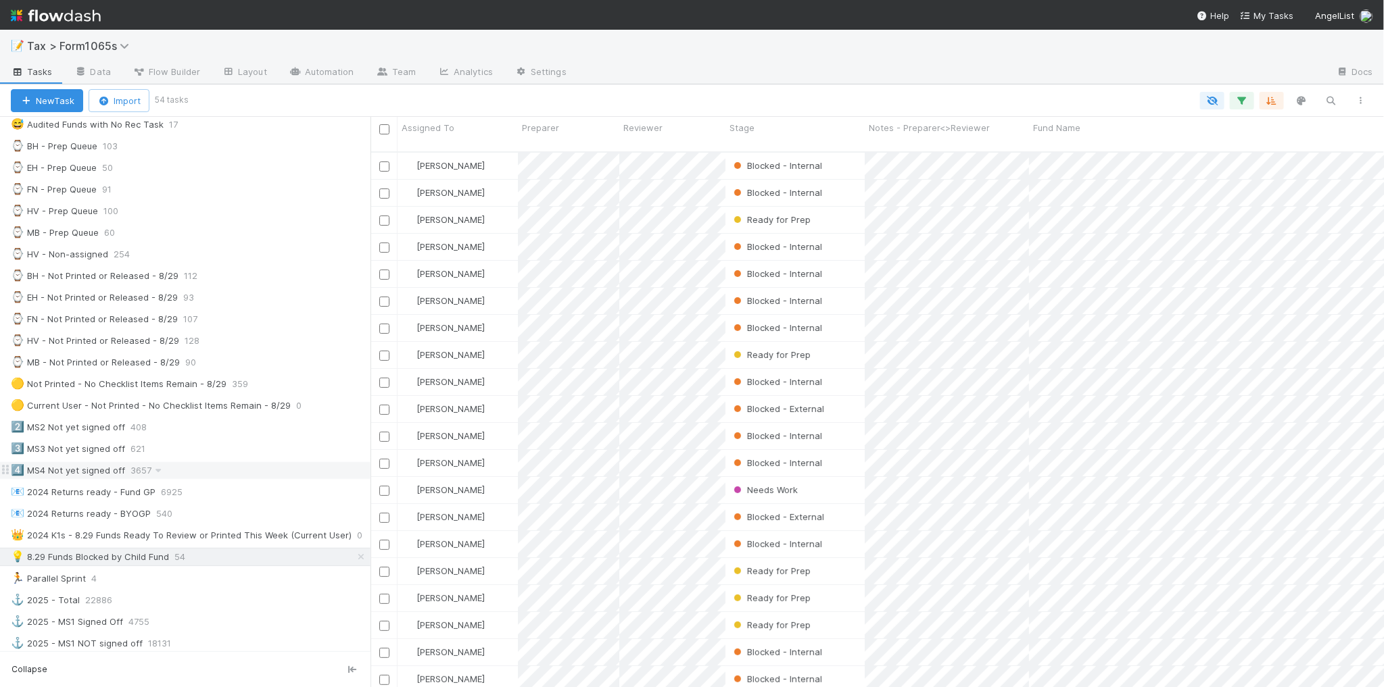
scroll to position [534, 1000]
click at [1363, 99] on icon "button" at bounding box center [1361, 101] width 14 height 8
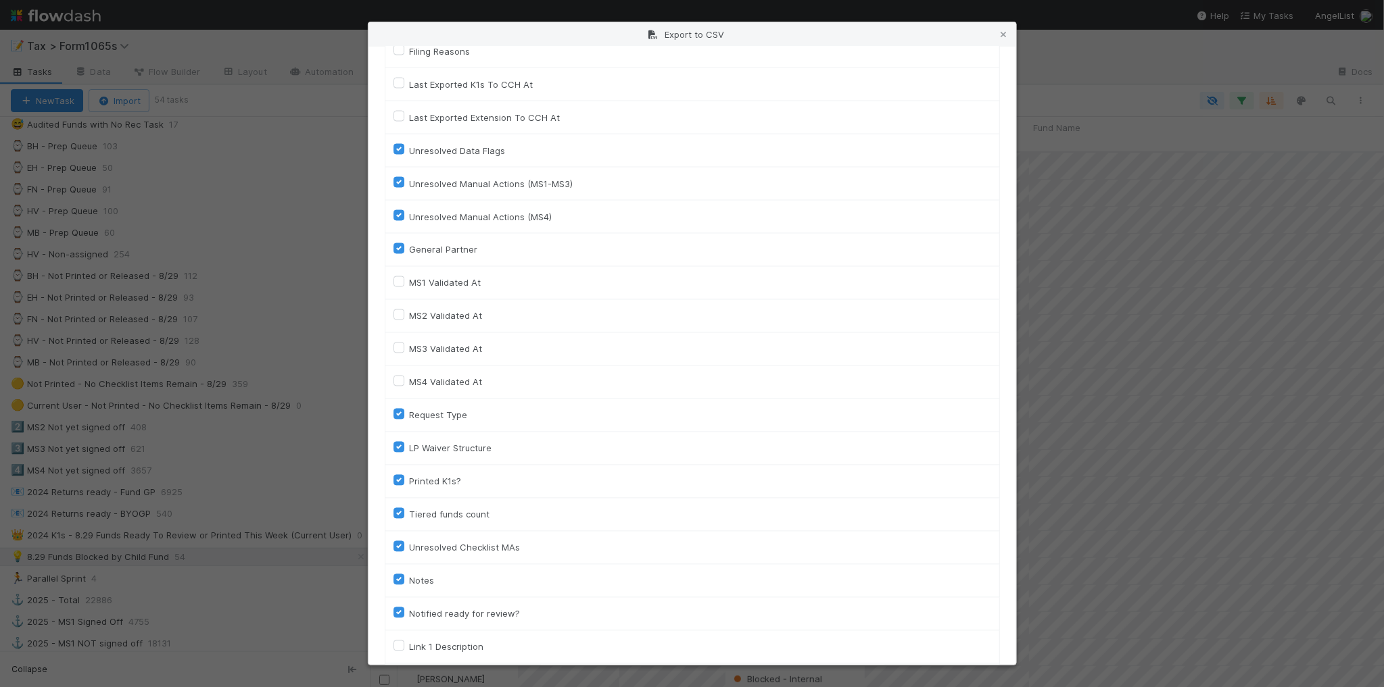
scroll to position [1833, 0]
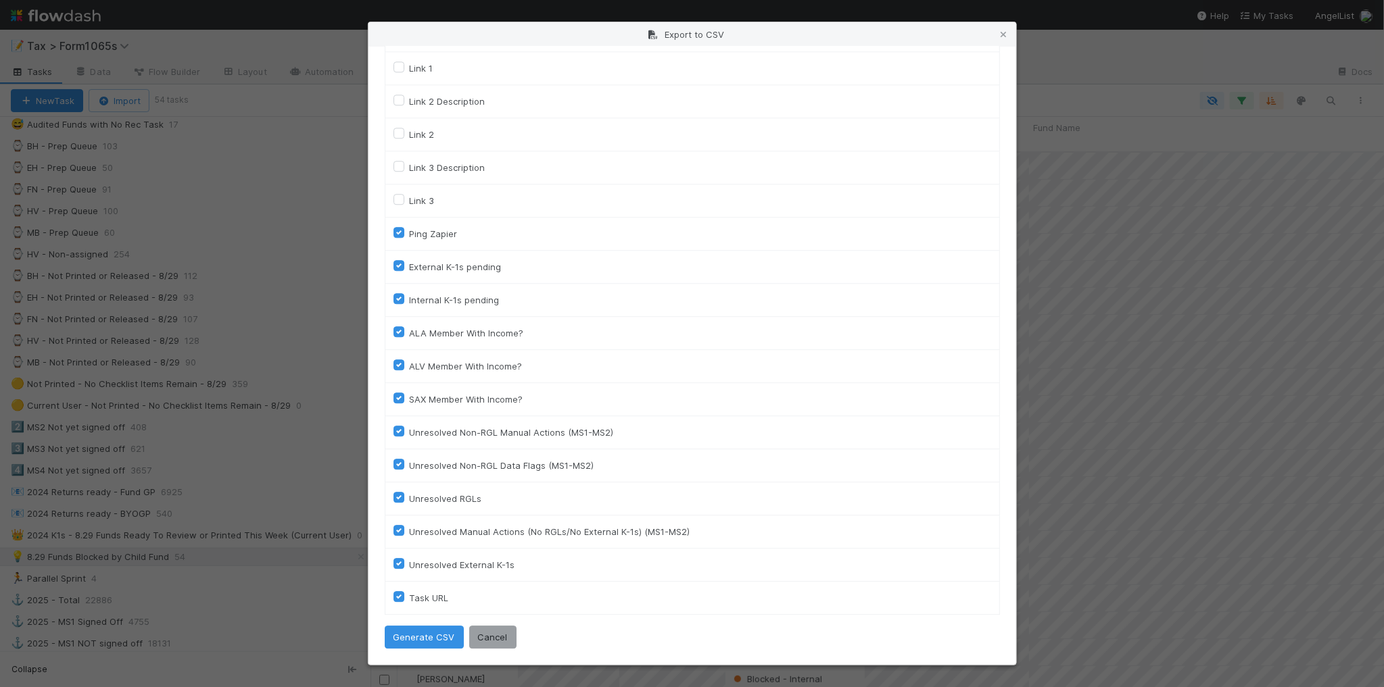
click at [435, 600] on label "Task URL" at bounding box center [429, 598] width 39 height 16
click at [404, 600] on URL "Task URL" at bounding box center [398, 596] width 11 height 12
checkbox URL "false"
click at [439, 562] on label "Unresolved External K-1s" at bounding box center [462, 565] width 105 height 16
click at [404, 562] on input "Unresolved External K-1s" at bounding box center [398, 563] width 11 height 12
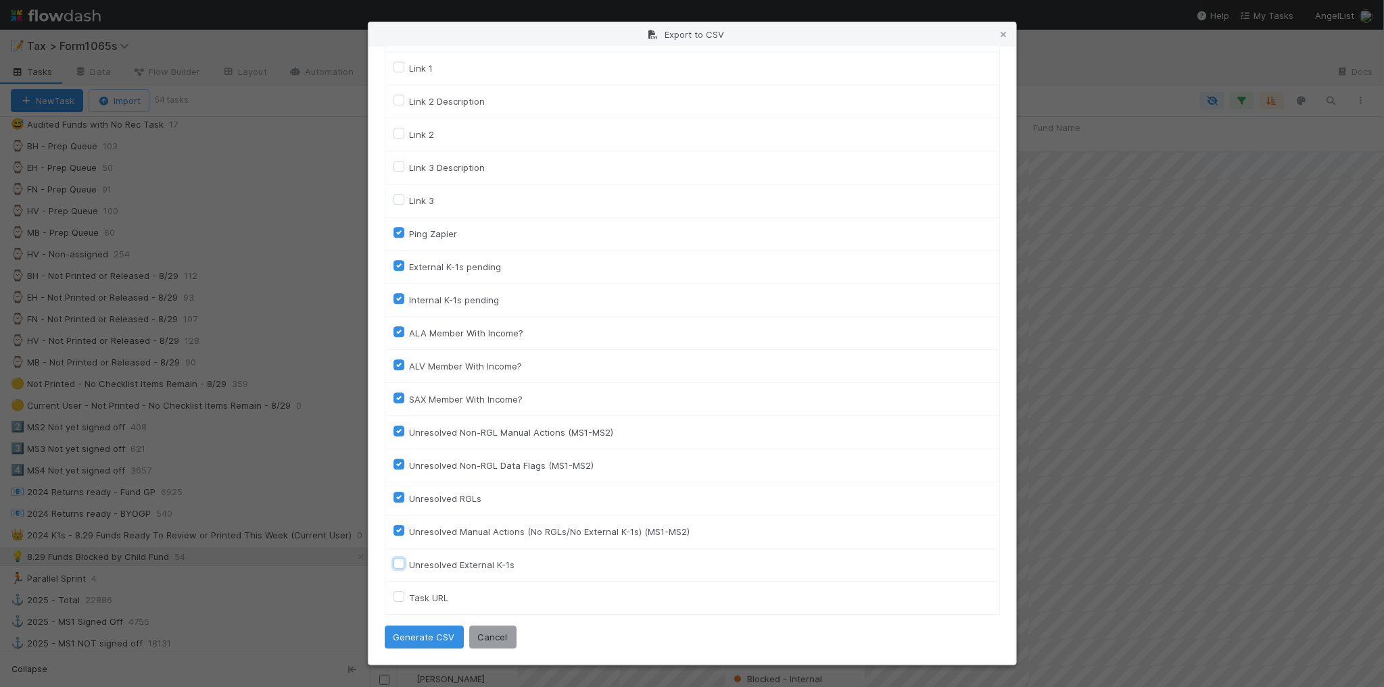
checkbox input "false"
click at [446, 538] on label "Unresolved Manual Actions (No RGLs/No External K-1s) (MS1-MS2)" at bounding box center [550, 532] width 281 height 16
click at [404, 536] on input "Unresolved Manual Actions (No RGLs/No External K-1s) (MS1-MS2)" at bounding box center [398, 530] width 11 height 12
checkbox input "false"
click at [447, 500] on label "Unresolved RGLs" at bounding box center [446, 499] width 72 height 16
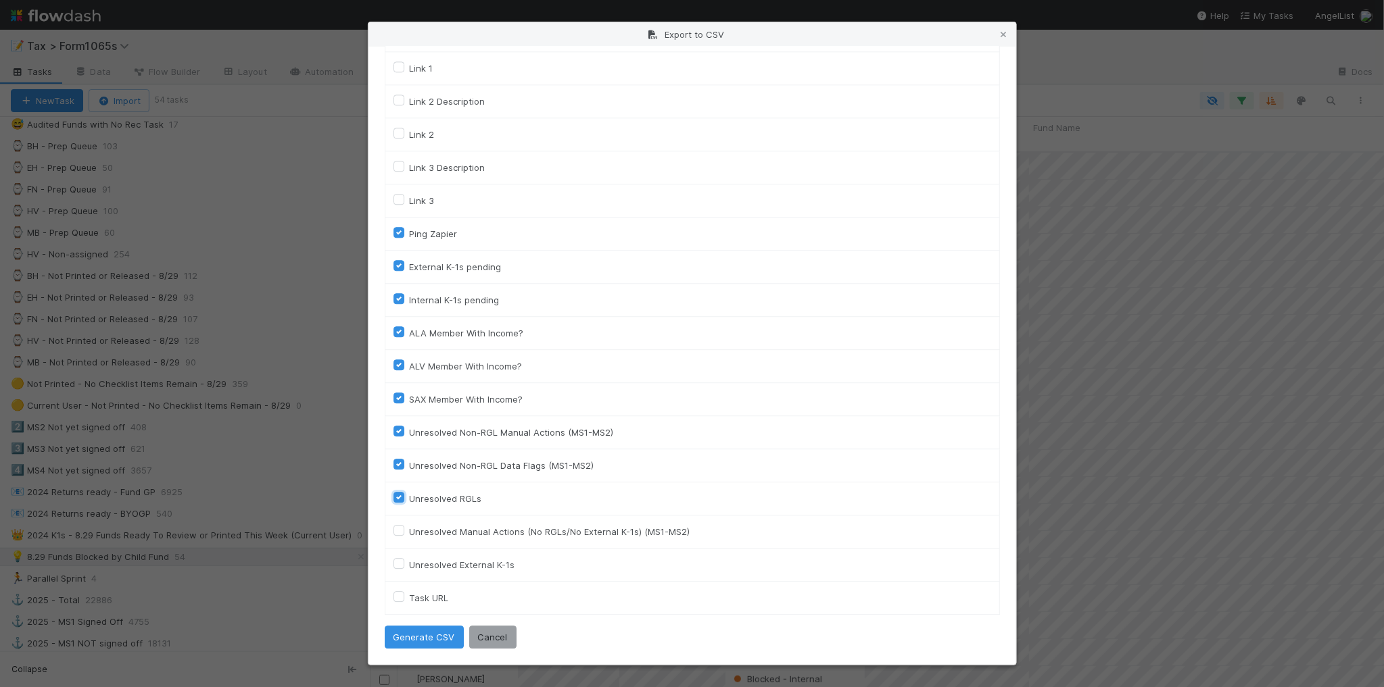
click at [404, 500] on input "Unresolved RGLs" at bounding box center [398, 497] width 11 height 12
checkbox input "false"
click at [451, 471] on label "Unresolved Non-RGL Data Flags (MS1-MS2)" at bounding box center [502, 466] width 185 height 16
click at [404, 470] on input "Unresolved Non-RGL Data Flags (MS1-MS2)" at bounding box center [398, 464] width 11 height 12
checkbox input "false"
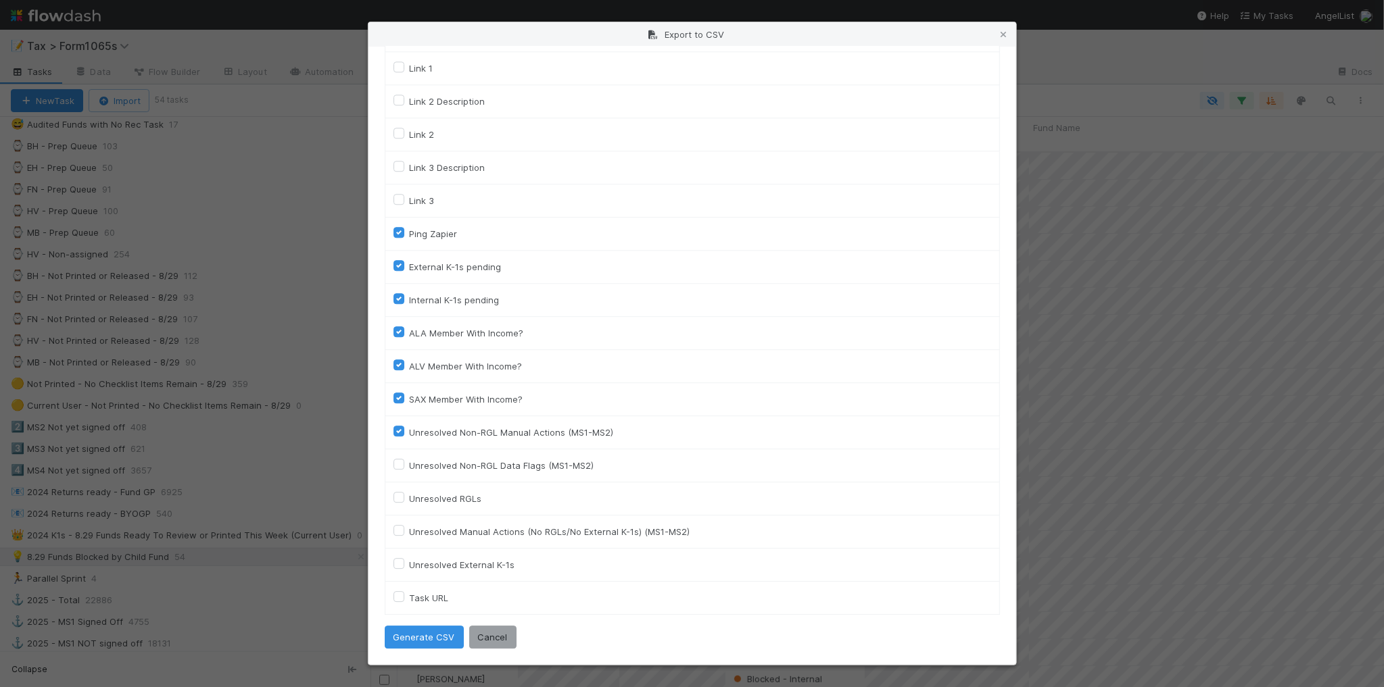
click at [454, 437] on label "Unresolved Non-RGL Manual Actions (MS1-MS2)" at bounding box center [512, 432] width 204 height 16
click at [404, 437] on input "Unresolved Non-RGL Manual Actions (MS1-MS2)" at bounding box center [398, 430] width 11 height 12
checkbox input "false"
click at [464, 404] on label "SAX Member With Income?" at bounding box center [467, 399] width 114 height 16
click at [404, 404] on input "SAX Member With Income?" at bounding box center [398, 397] width 11 height 12
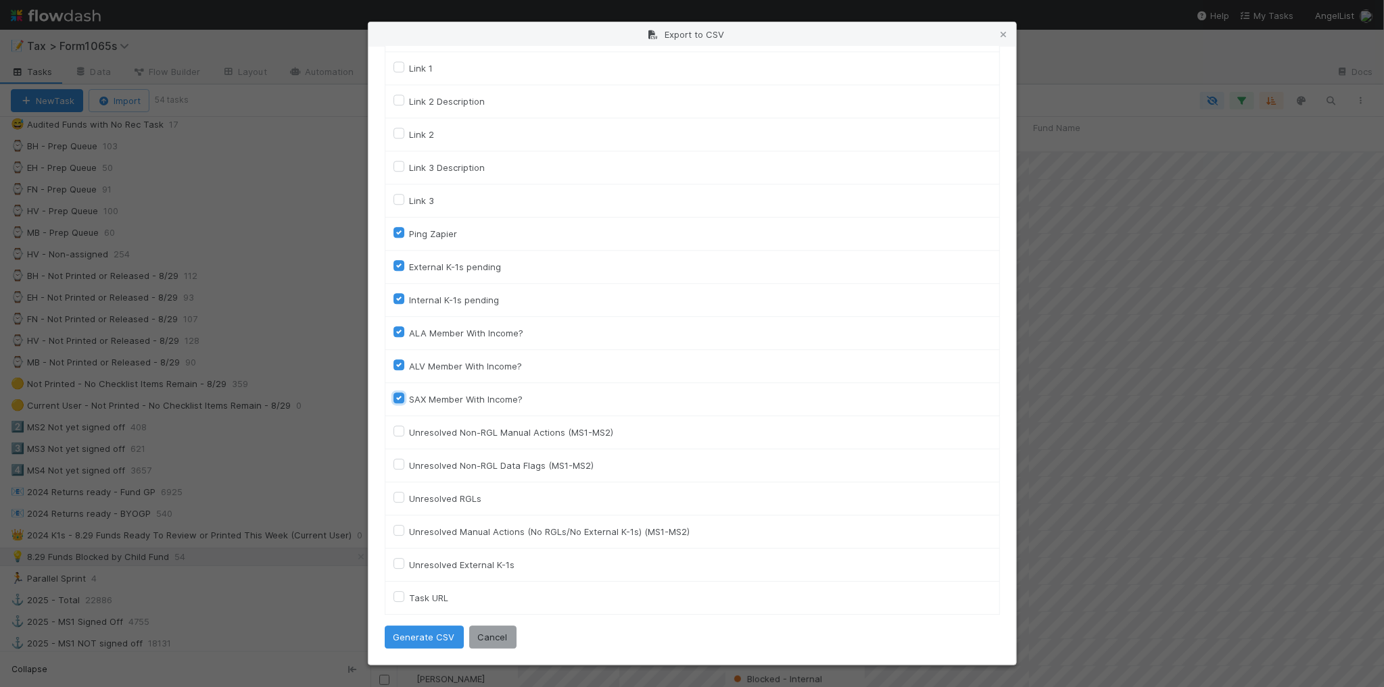
checkbox input "false"
click at [465, 368] on label "ALV Member With Income?" at bounding box center [466, 366] width 113 height 16
click at [404, 368] on input "ALV Member With Income?" at bounding box center [398, 364] width 11 height 12
checkbox input "false"
click at [475, 333] on label "ALA Member With Income?" at bounding box center [467, 333] width 114 height 16
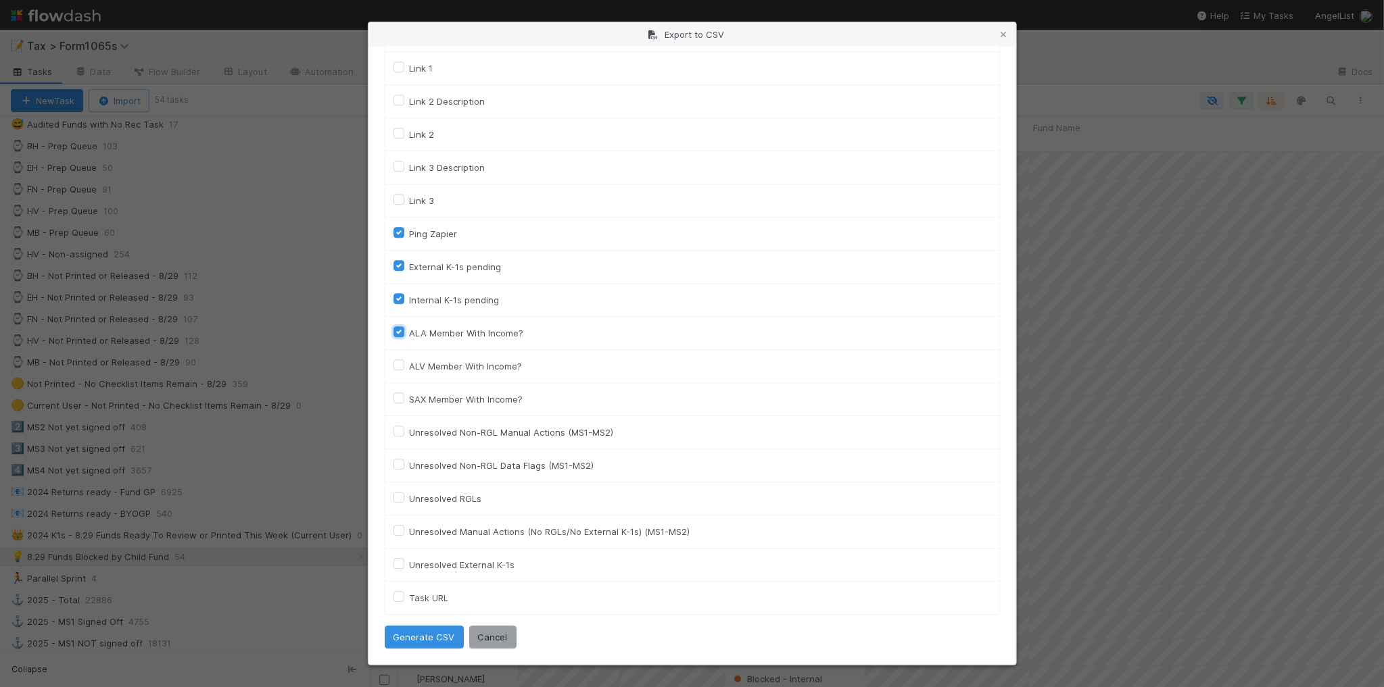
click at [404, 333] on input "ALA Member With Income?" at bounding box center [398, 331] width 11 height 12
checkbox input "false"
click at [457, 230] on div "Ping Zapier" at bounding box center [692, 234] width 598 height 16
click at [449, 232] on label "Ping Zapier" at bounding box center [434, 234] width 48 height 16
click at [404, 232] on input "Ping Zapier" at bounding box center [398, 232] width 11 height 12
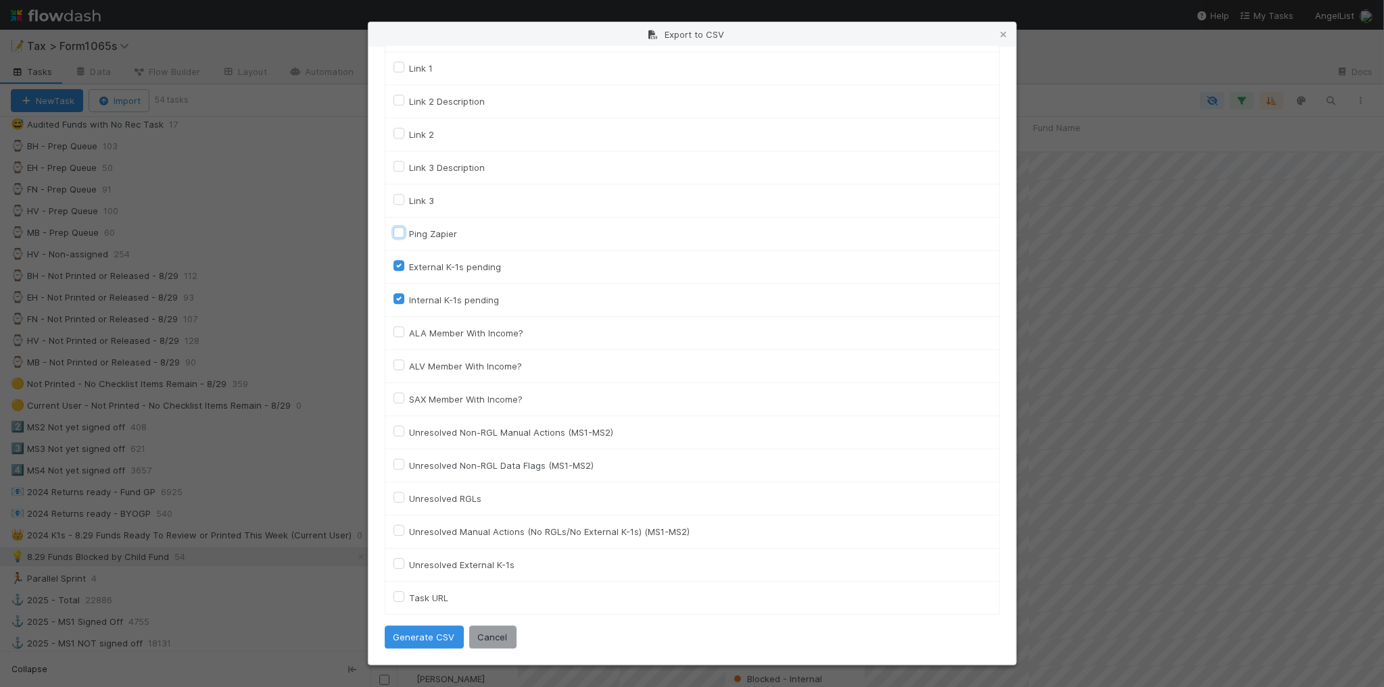
checkbox input "false"
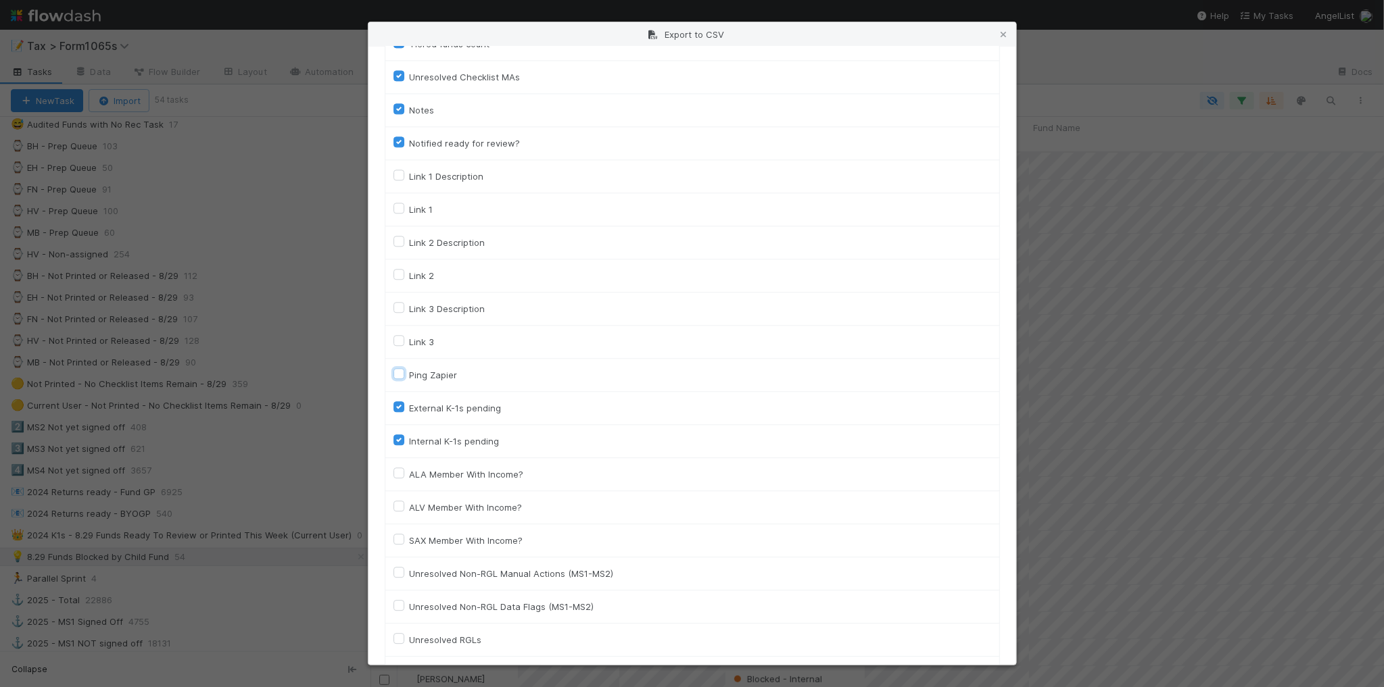
scroll to position [1411, 0]
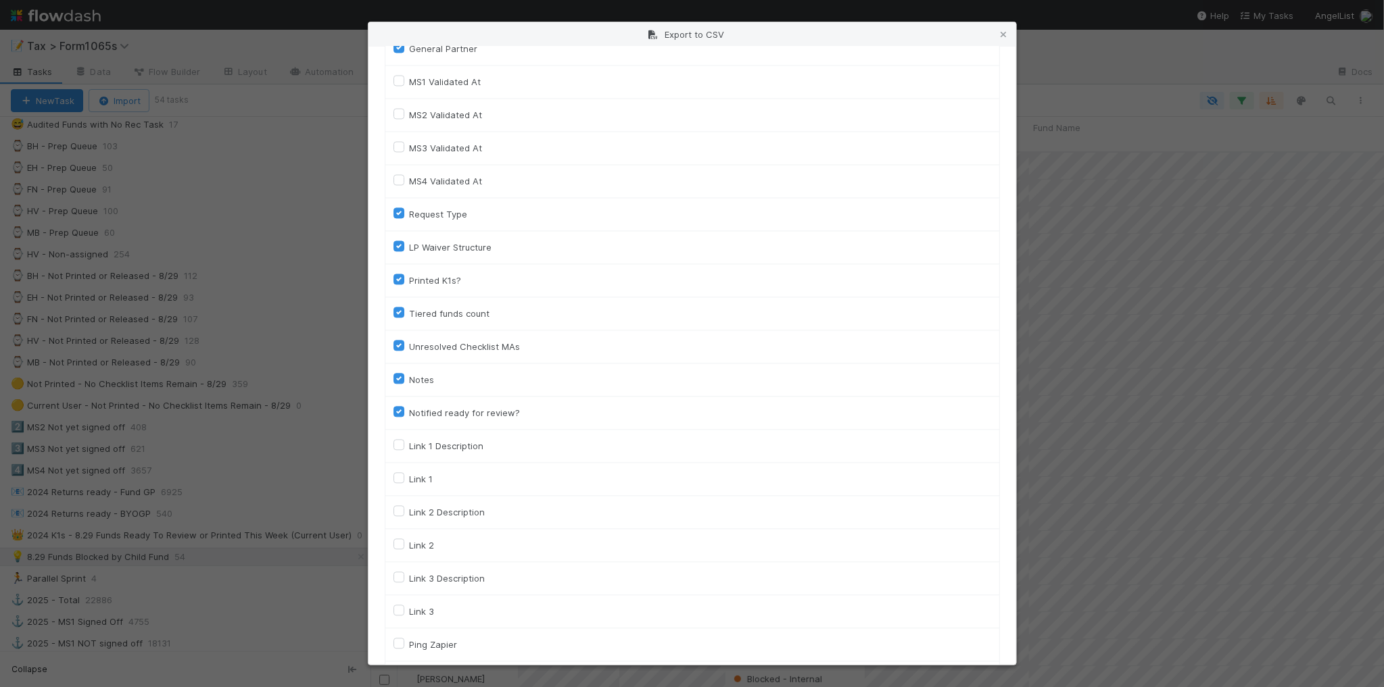
click at [447, 222] on label "Request Type" at bounding box center [439, 215] width 58 height 16
click at [404, 219] on input "Request Type" at bounding box center [398, 213] width 11 height 12
checkbox input "false"
click at [464, 256] on label "LP Waiver Structure" at bounding box center [451, 248] width 82 height 16
click at [404, 252] on input "LP Waiver Structure" at bounding box center [398, 246] width 11 height 12
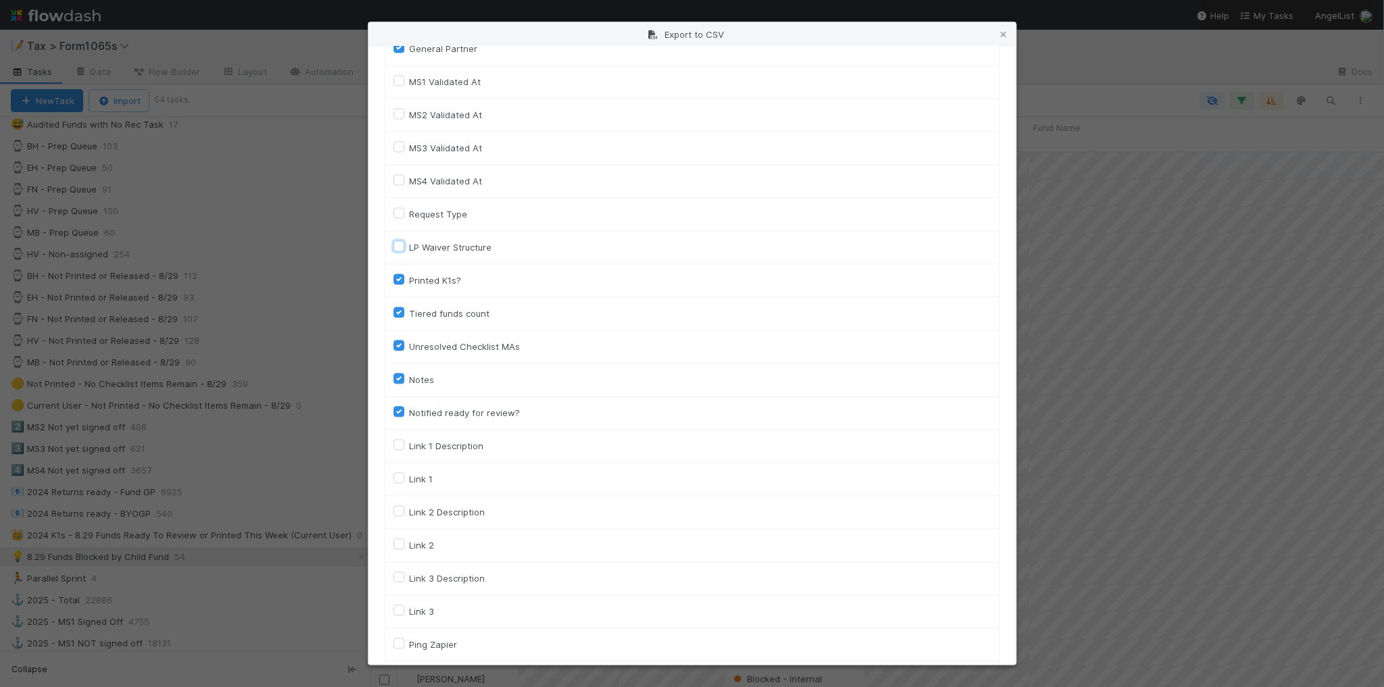
checkbox input "false"
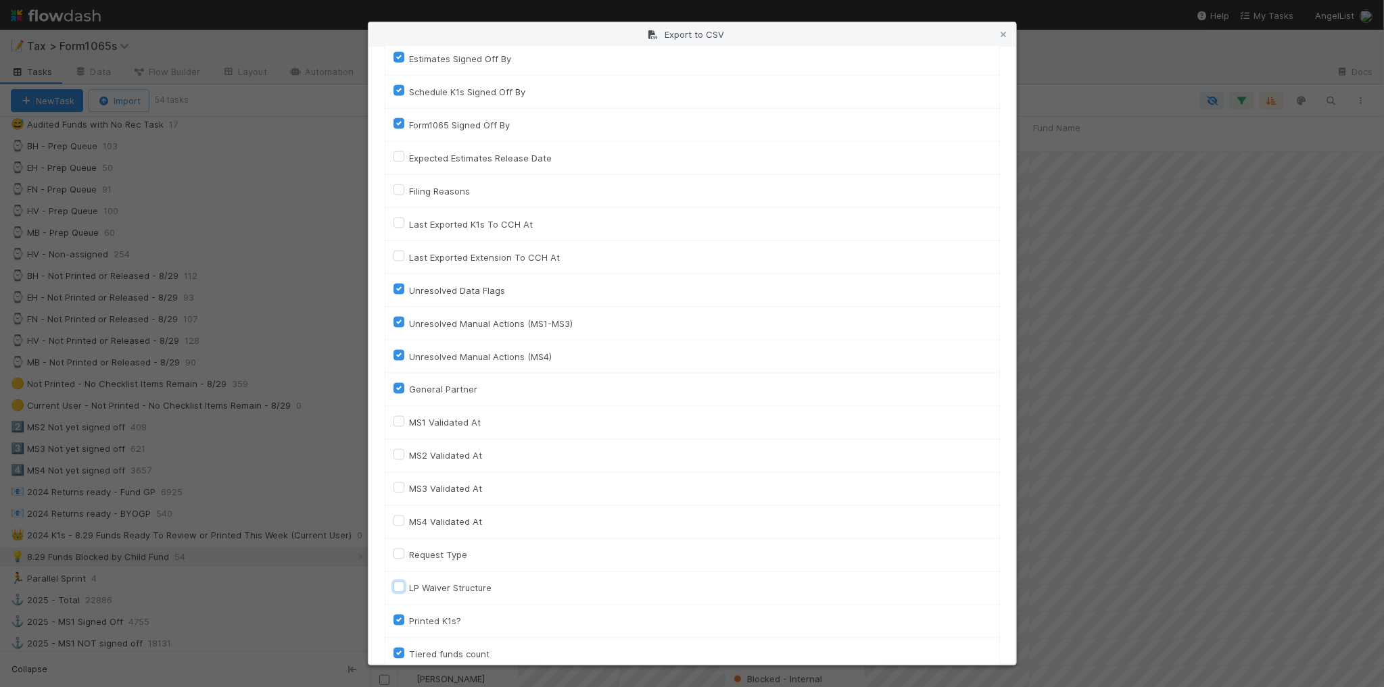
scroll to position [904, 0]
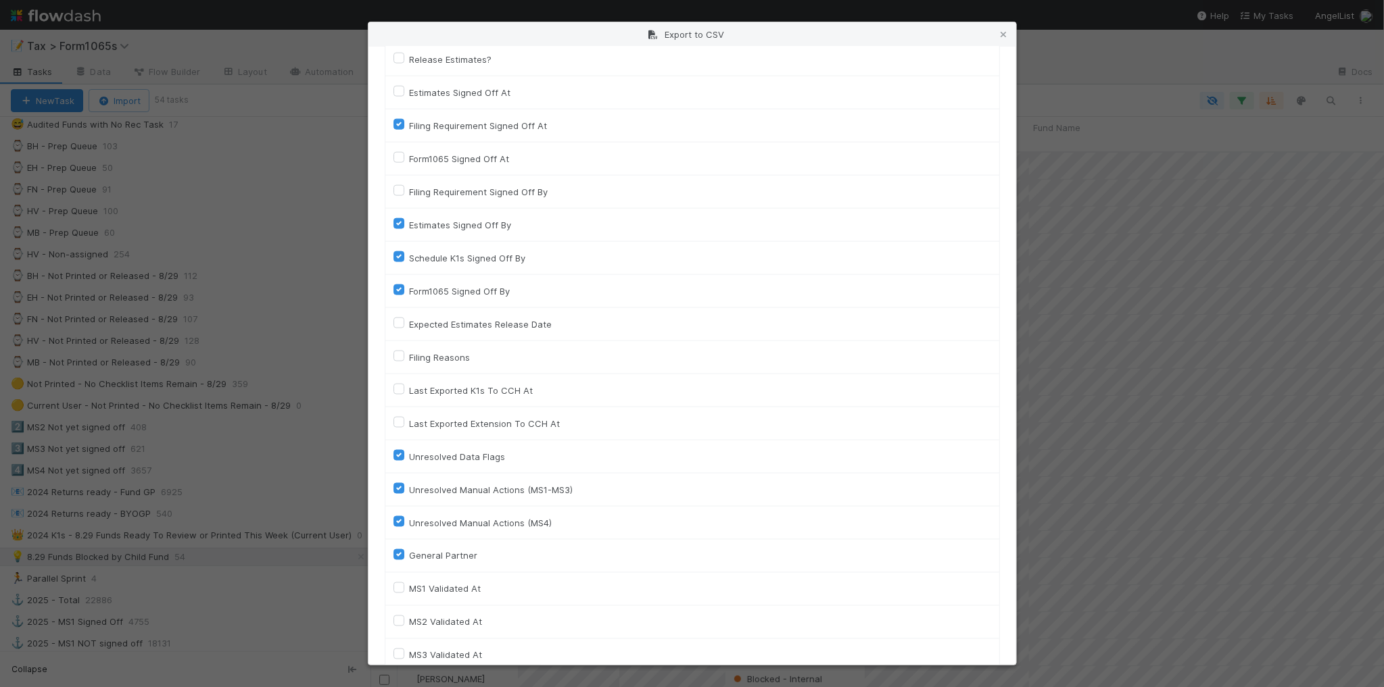
click at [479, 296] on label "Form1065 Signed Off By" at bounding box center [460, 291] width 101 height 16
click at [404, 295] on input "Form1065 Signed Off By" at bounding box center [398, 289] width 11 height 12
click at [479, 296] on label "Form1065 Signed Off By" at bounding box center [460, 291] width 101 height 16
click at [404, 295] on input "Form1065 Signed Off By" at bounding box center [398, 289] width 11 height 12
checkbox input "true"
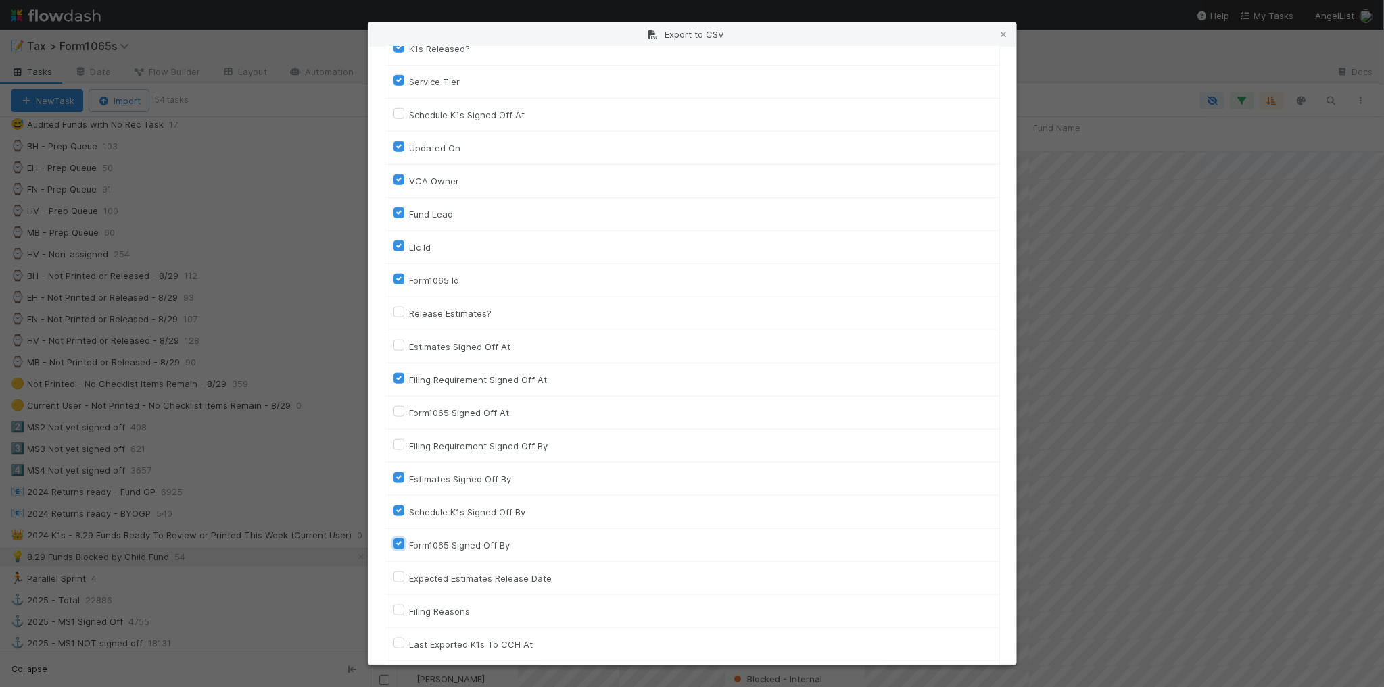
scroll to position [397, 0]
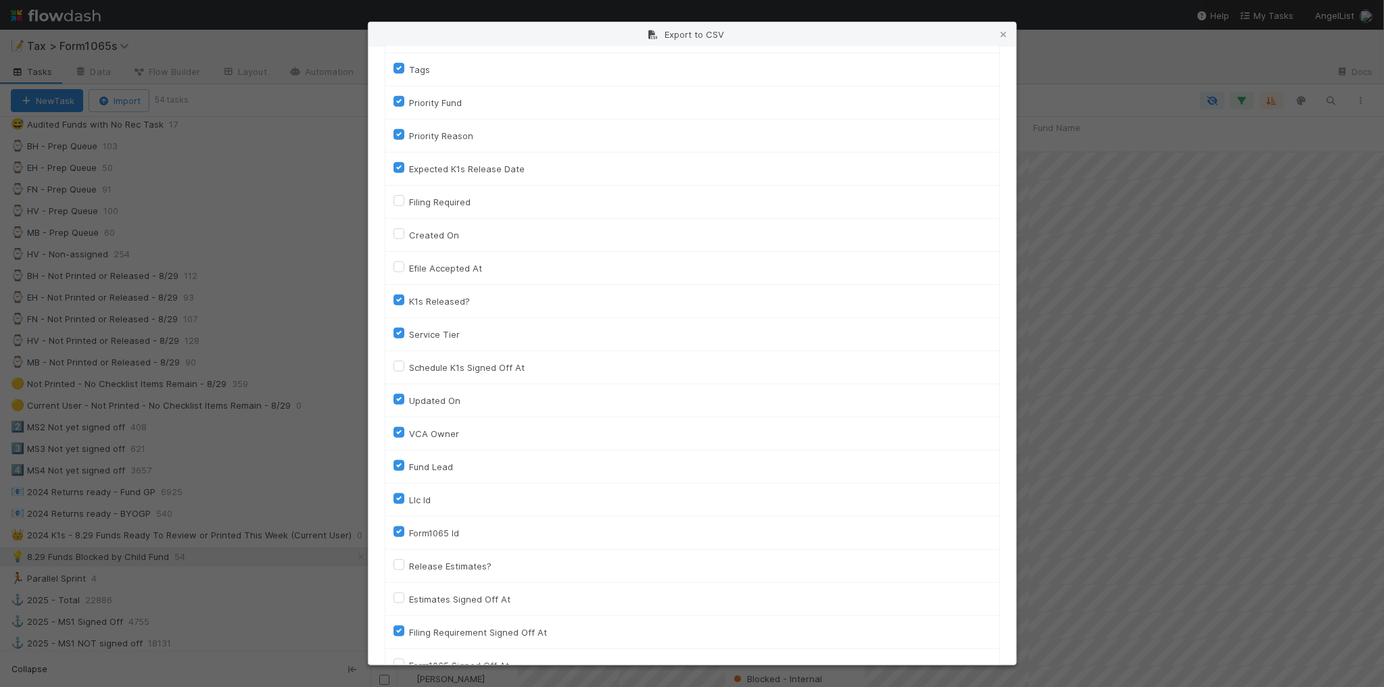
click at [443, 336] on label "Service Tier" at bounding box center [435, 334] width 51 height 16
click at [404, 336] on input "Service Tier" at bounding box center [398, 332] width 11 height 12
checkbox input "false"
click at [453, 404] on label "Updated On" at bounding box center [435, 401] width 51 height 16
click at [404, 404] on On "Updated On" at bounding box center [398, 399] width 11 height 12
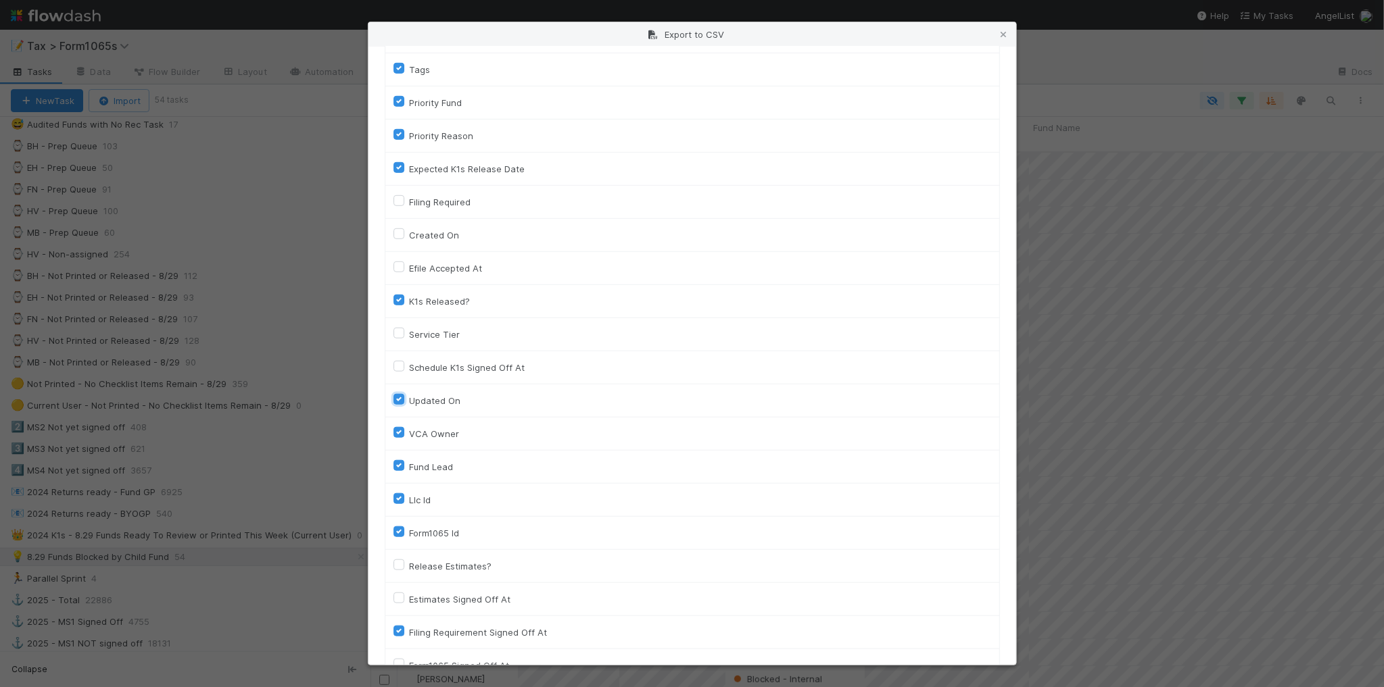
checkbox On "false"
click at [434, 471] on label "Fund Lead" at bounding box center [432, 467] width 44 height 16
click at [404, 471] on input "Fund Lead" at bounding box center [398, 465] width 11 height 12
checkbox input "false"
click at [440, 438] on label "VCA Owner" at bounding box center [435, 434] width 50 height 16
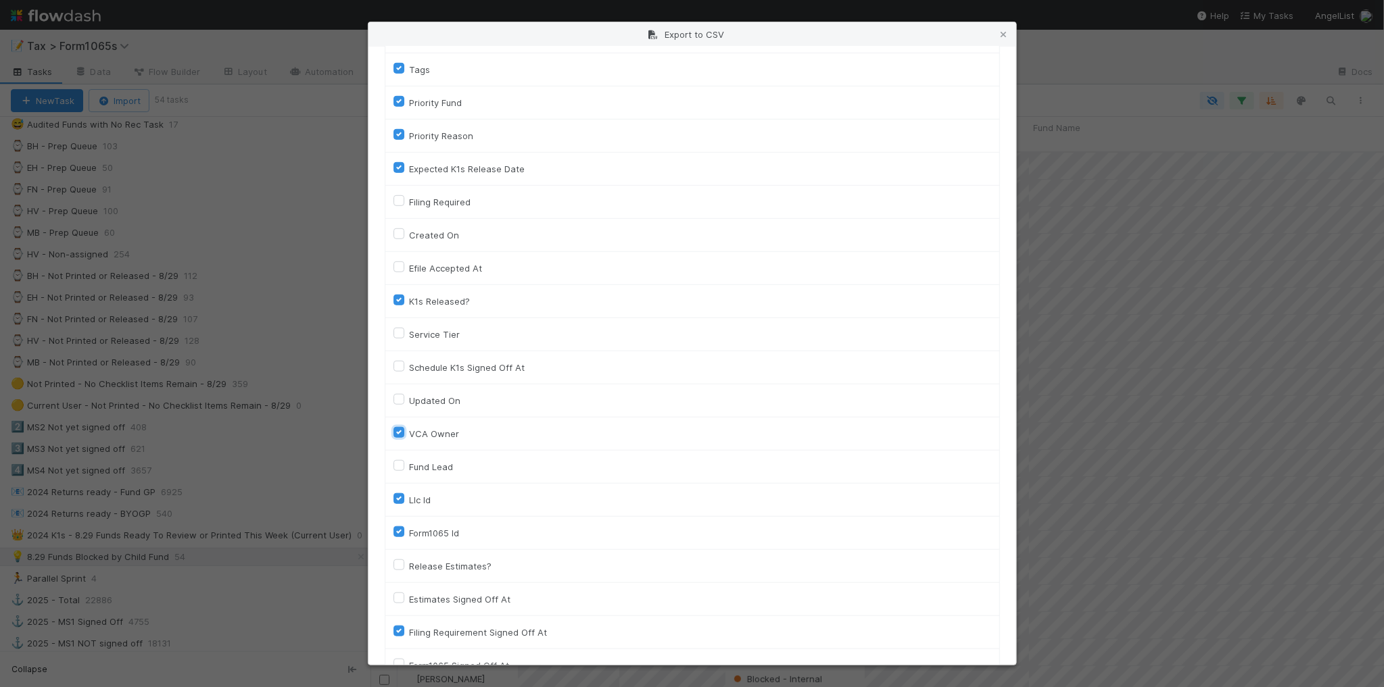
click at [404, 438] on input "VCA Owner" at bounding box center [398, 432] width 11 height 12
checkbox input "false"
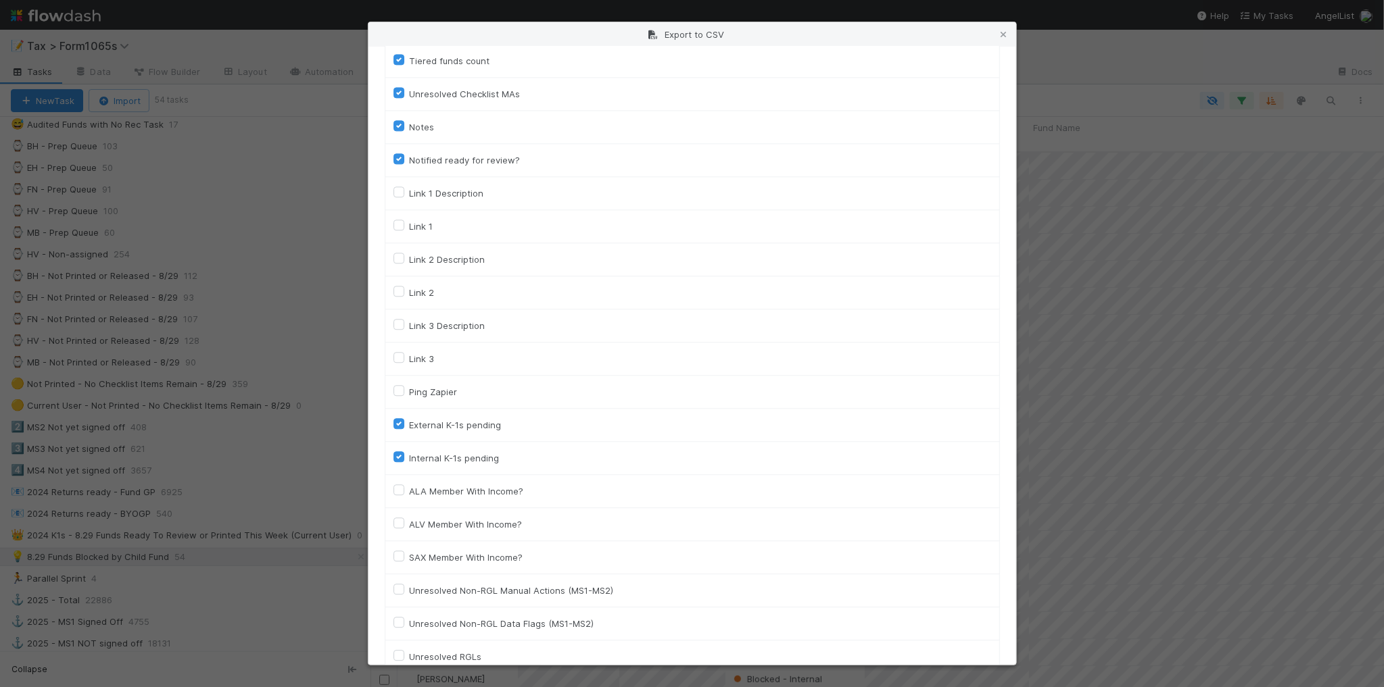
scroll to position [1833, 0]
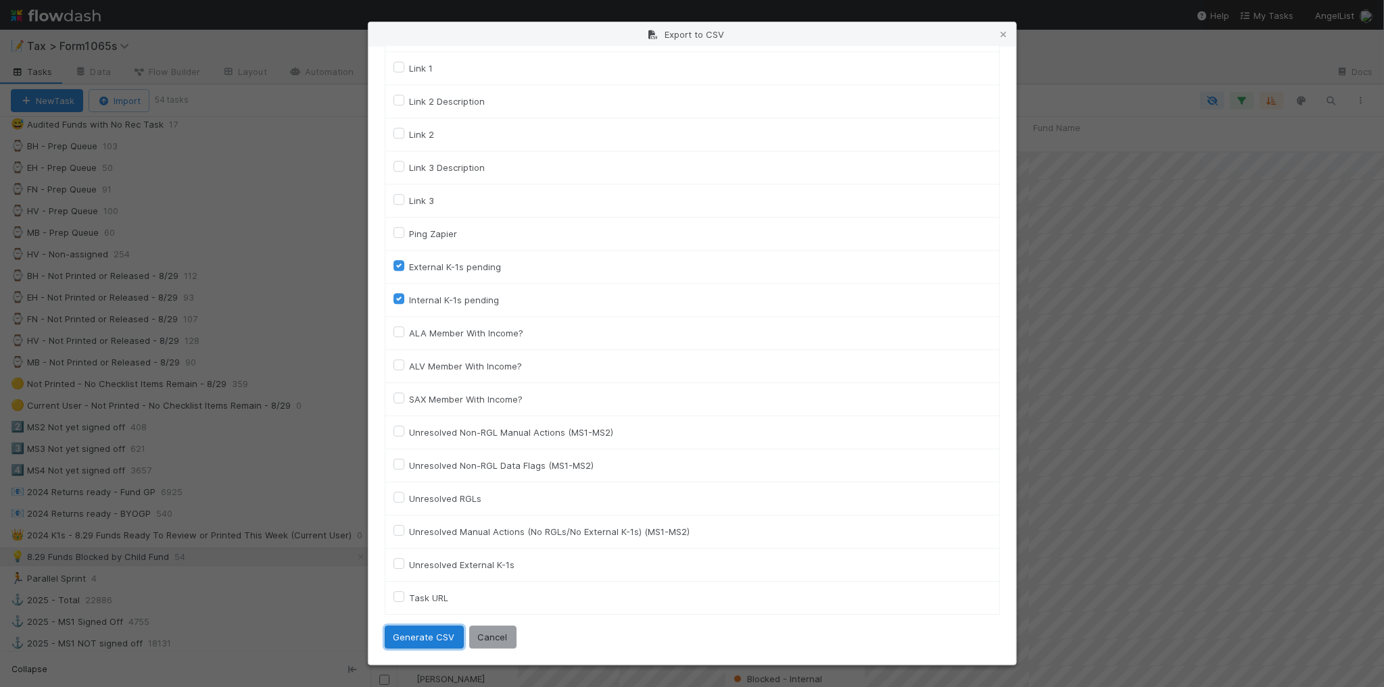
click at [443, 634] on button "Generate CSV" at bounding box center [424, 637] width 79 height 23
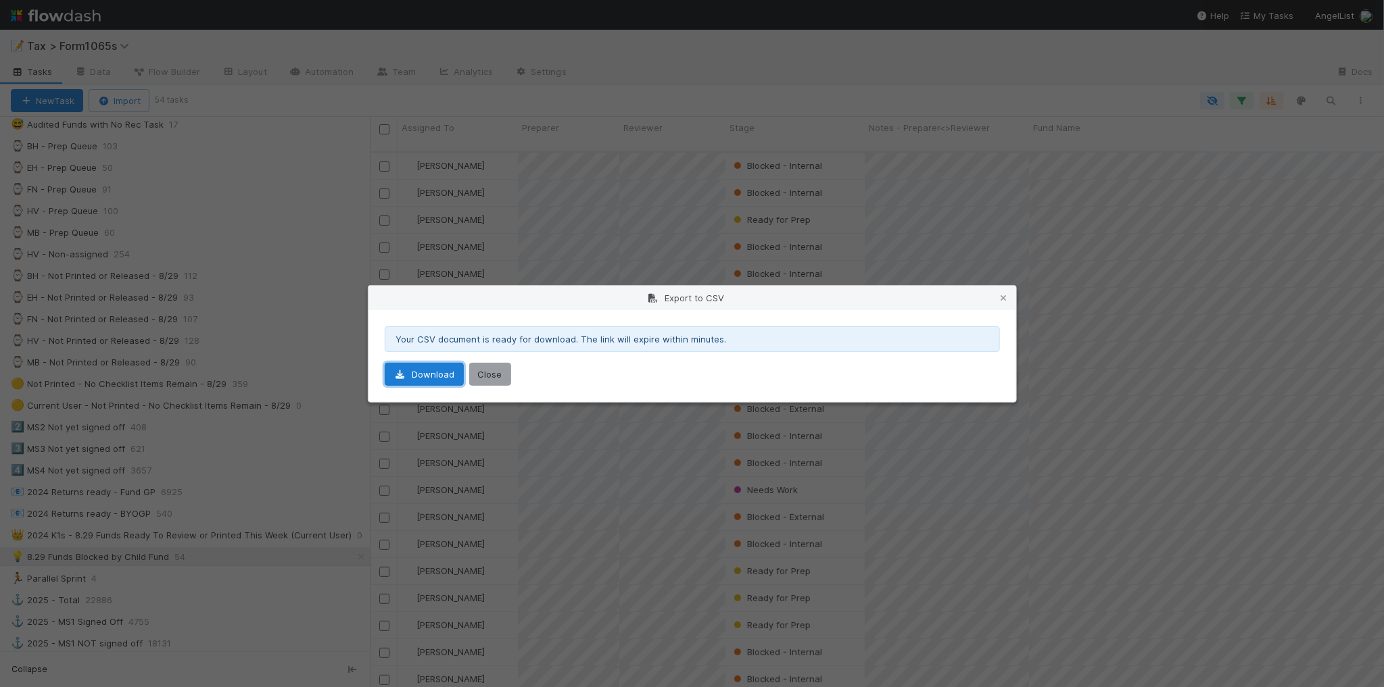
click at [433, 373] on link "Download" at bounding box center [424, 374] width 79 height 23
click at [1002, 294] on icon at bounding box center [1004, 298] width 14 height 9
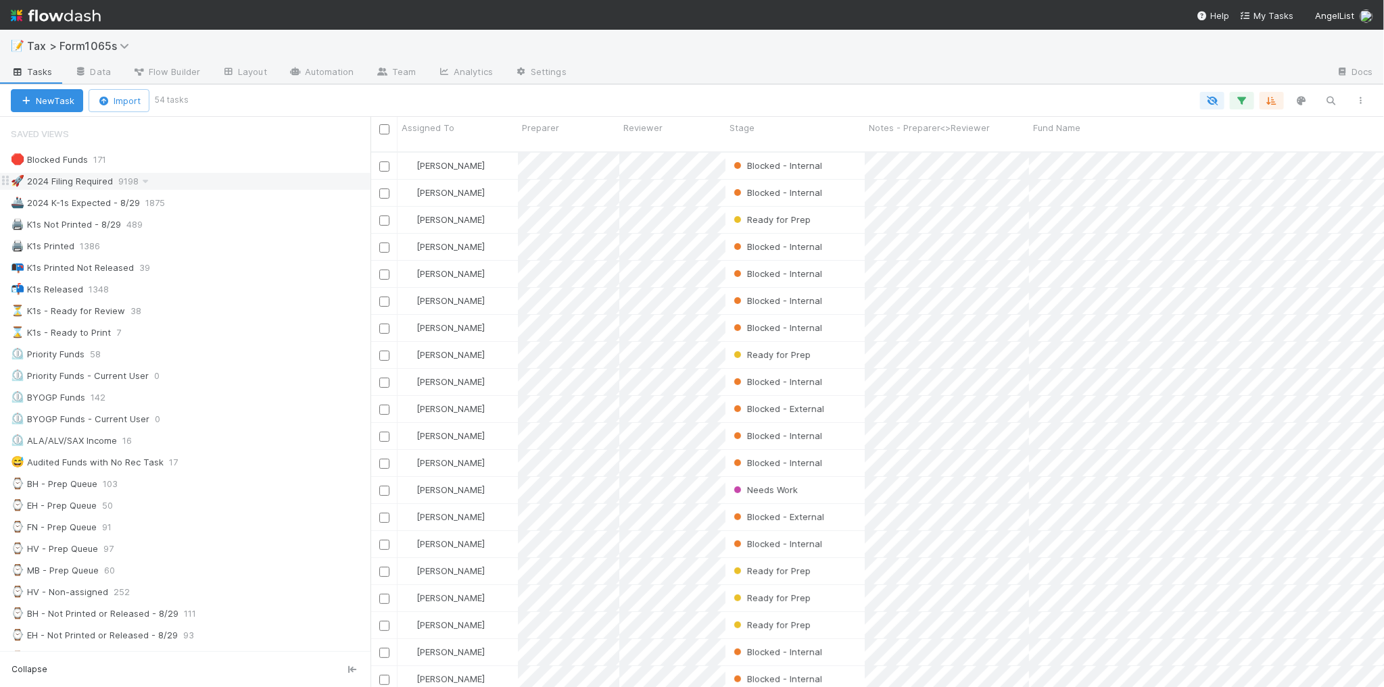
click at [278, 185] on div "🚀 2024 Filing Required 9198" at bounding box center [191, 181] width 360 height 17
click at [944, 57] on div "📝 Tax > Form1065s" at bounding box center [692, 46] width 1384 height 32
paste input "Uncorrelated Fund I, a series of Uncorrelated Venture Funds, LP"
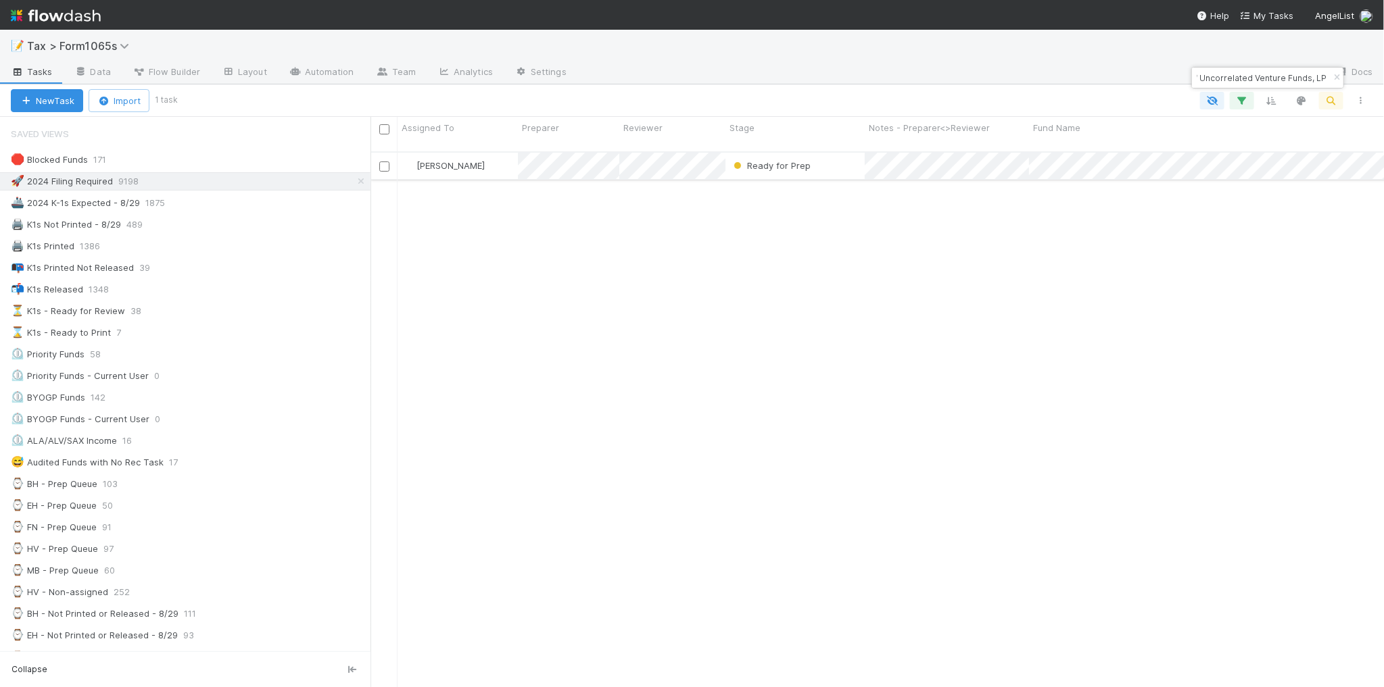
type input "Uncorrelated Fund I, a series of Uncorrelated Venture Funds, LP"
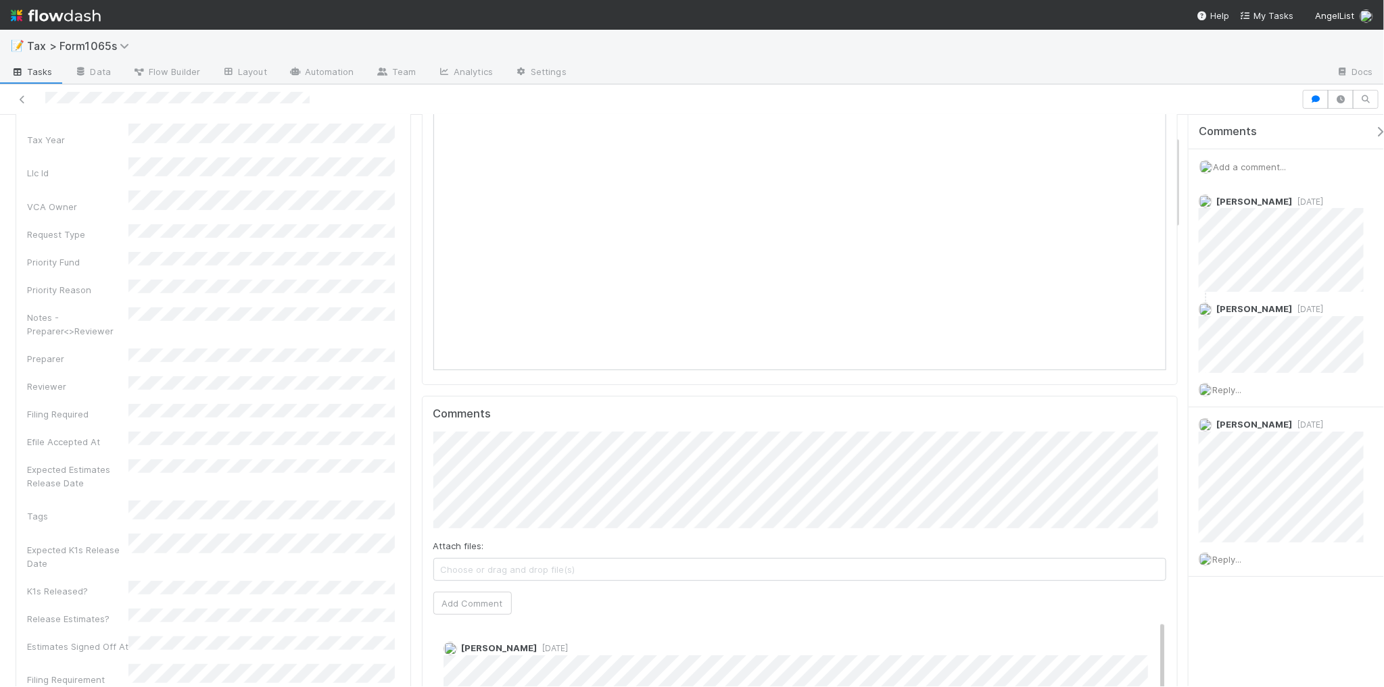
scroll to position [169, 0]
click at [443, 596] on button "Add Comment" at bounding box center [472, 592] width 78 height 23
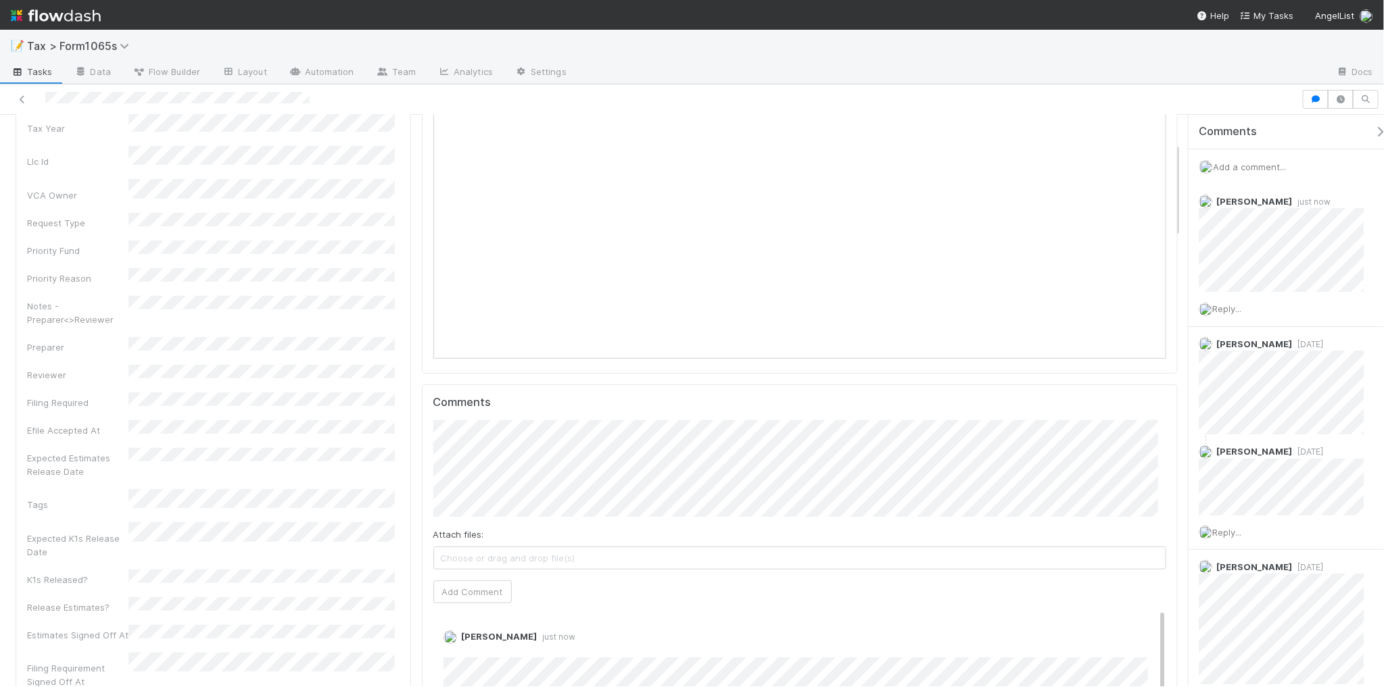
scroll to position [0, 0]
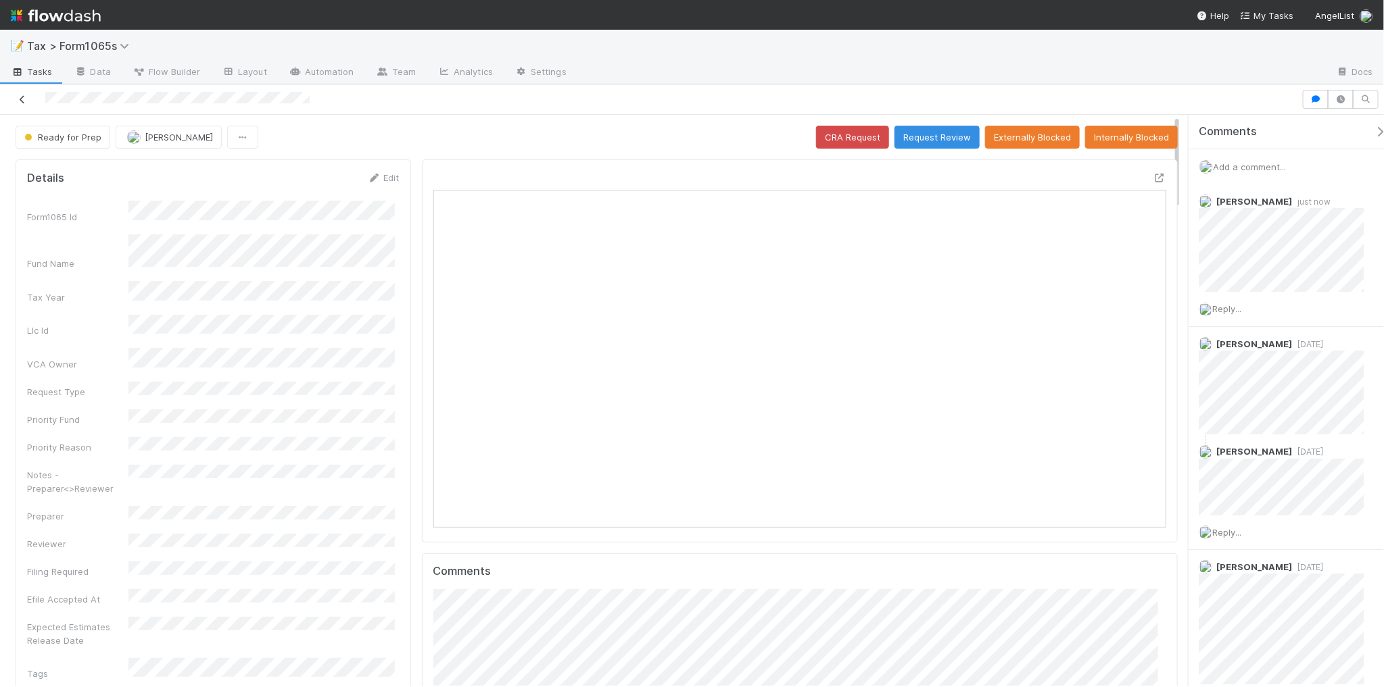
click at [21, 99] on icon at bounding box center [23, 99] width 14 height 9
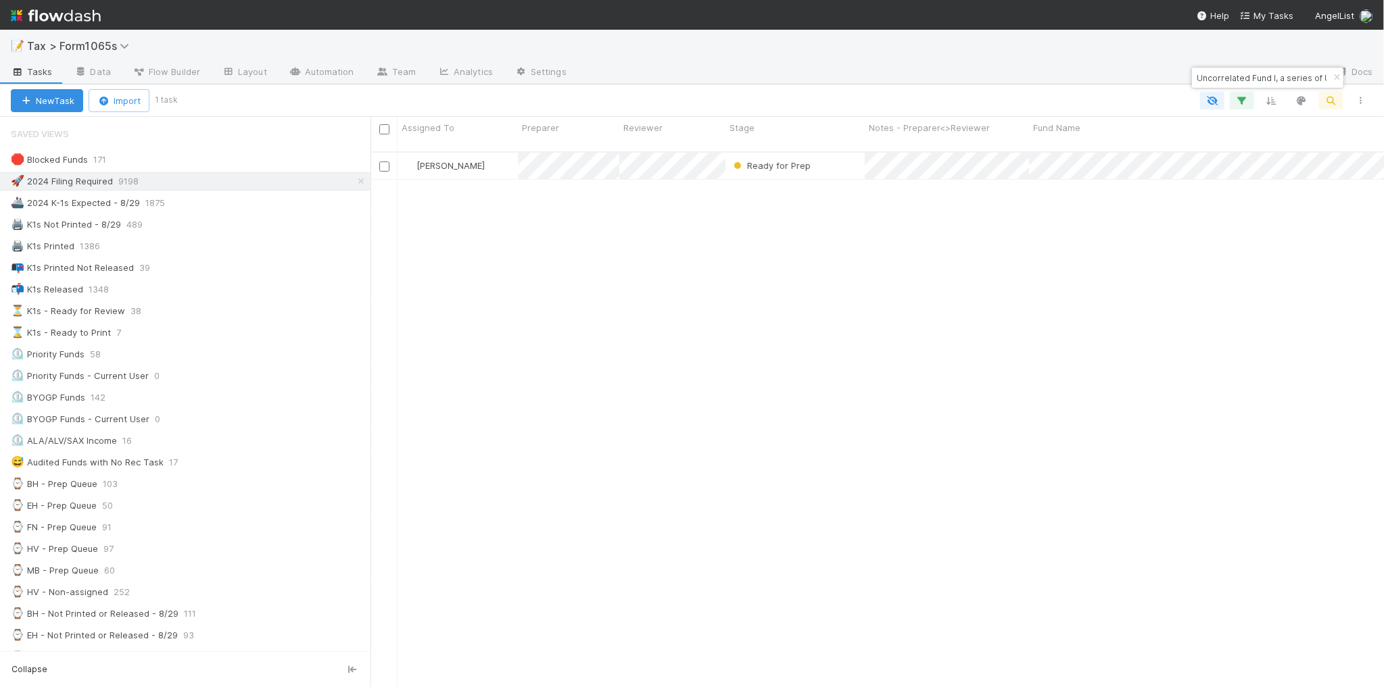
scroll to position [14, 14]
click at [1311, 76] on div "Uncorrelated Fund I, a series of Uncorrelated Venture Funds, LP" at bounding box center [1267, 78] width 151 height 20
drag, startPoint x: 1307, startPoint y: 76, endPoint x: 1192, endPoint y: 75, distance: 114.9
click at [1192, 75] on div "Uncorrelated Fund I, a series of Uncorrelated Venture Funds, LP" at bounding box center [1260, 78] width 137 height 16
paste input "Fund 2, a series of N49P, LP"
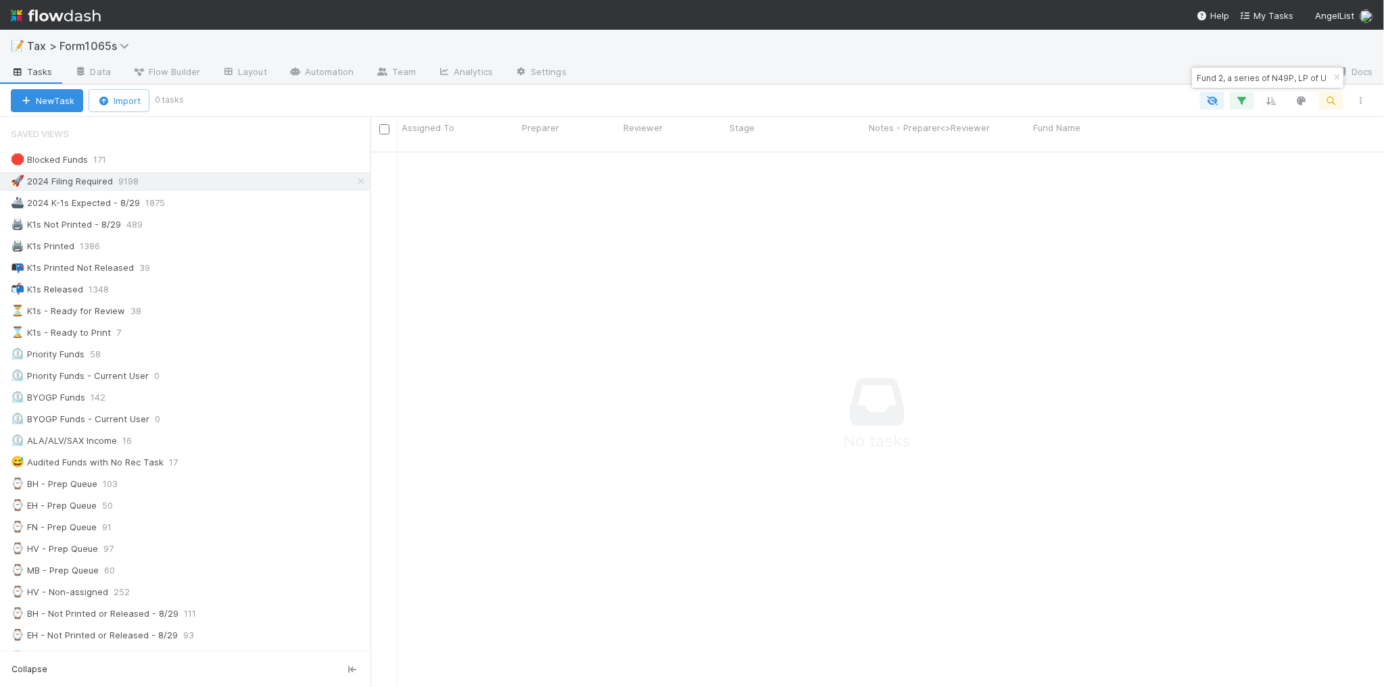
scroll to position [521, 988]
click at [1198, 78] on input "Fund 2, a series of N49P, LP of Uncorrelated Venture Funds, LP" at bounding box center [1261, 78] width 135 height 16
click at [1308, 76] on input "Fund 2, a series of N49P, LP of Uncorrelated Venture Funds, LP" at bounding box center [1261, 78] width 135 height 16
type input "o"
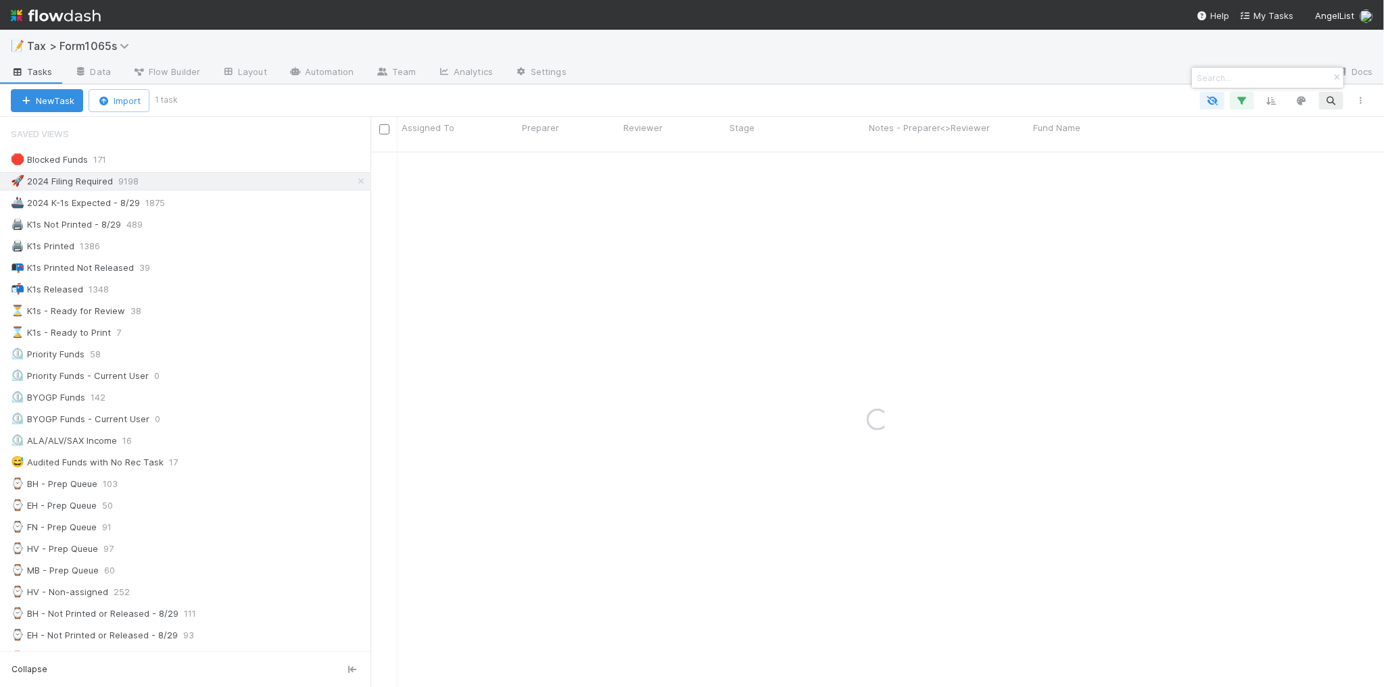
paste input "Fund 2, a series of N49P, LP"
type input "Fund 2, a series of N49P, LP"
click at [852, 159] on div "Needs Work" at bounding box center [794, 166] width 139 height 26
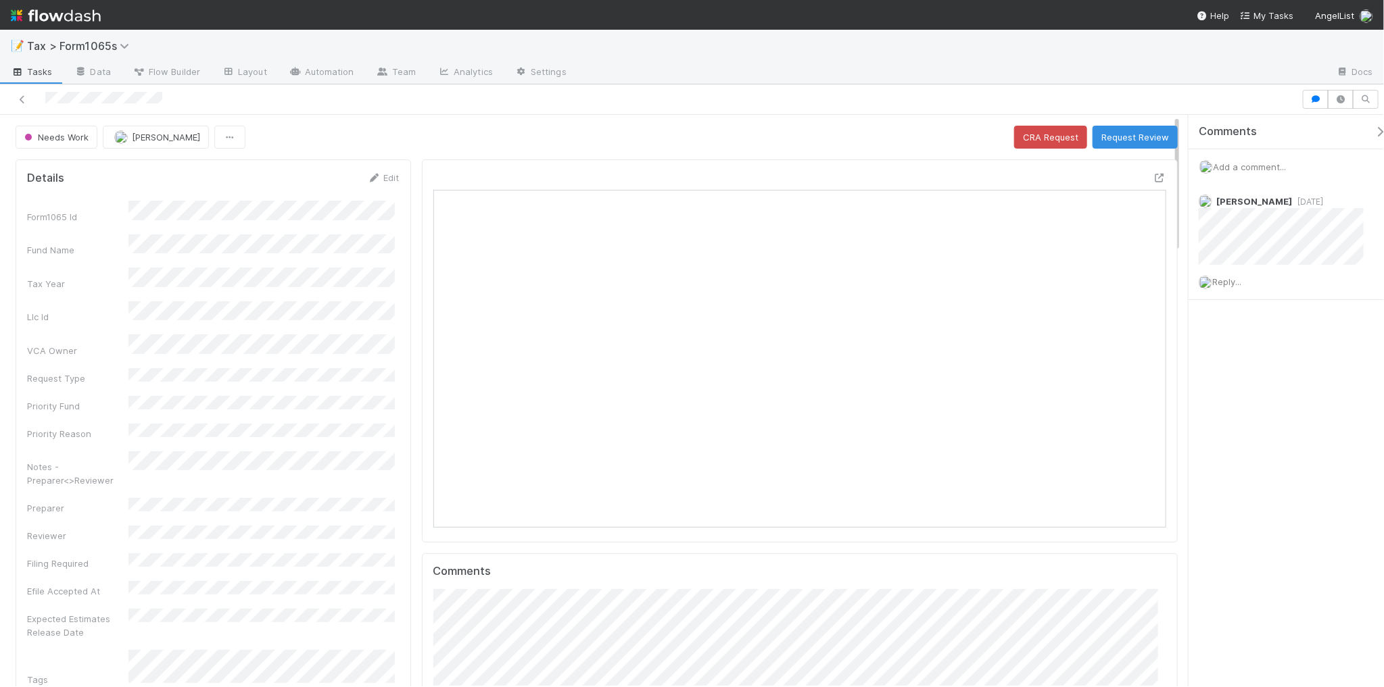
scroll to position [169, 0]
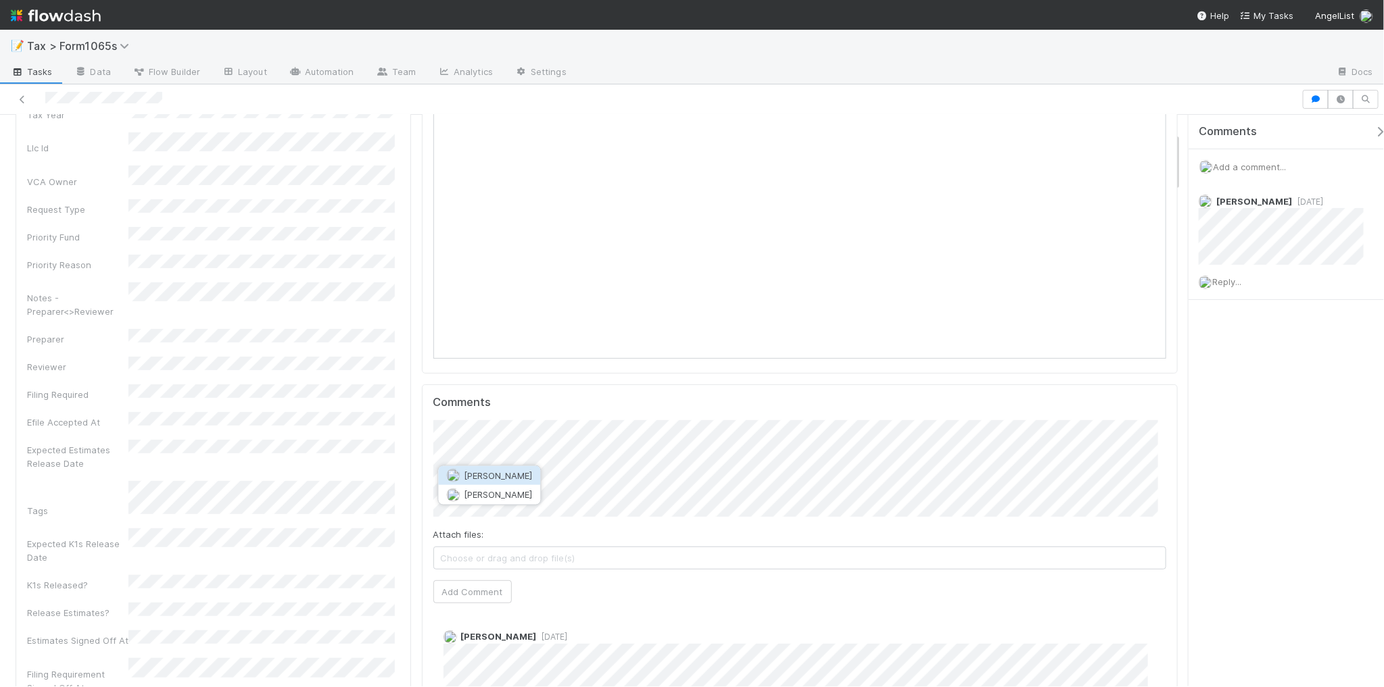
click at [528, 473] on span "[PERSON_NAME]" at bounding box center [498, 475] width 68 height 11
click at [479, 597] on button "Add Comment" at bounding box center [472, 592] width 78 height 23
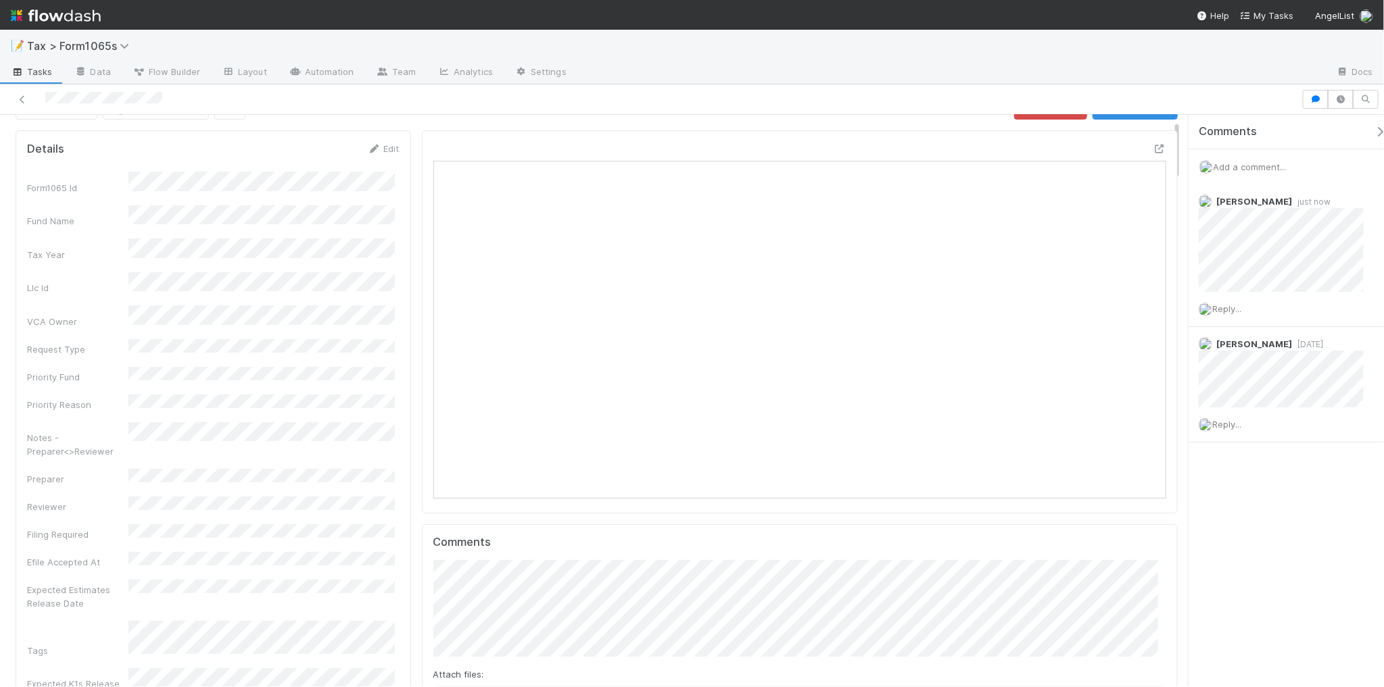
scroll to position [0, 0]
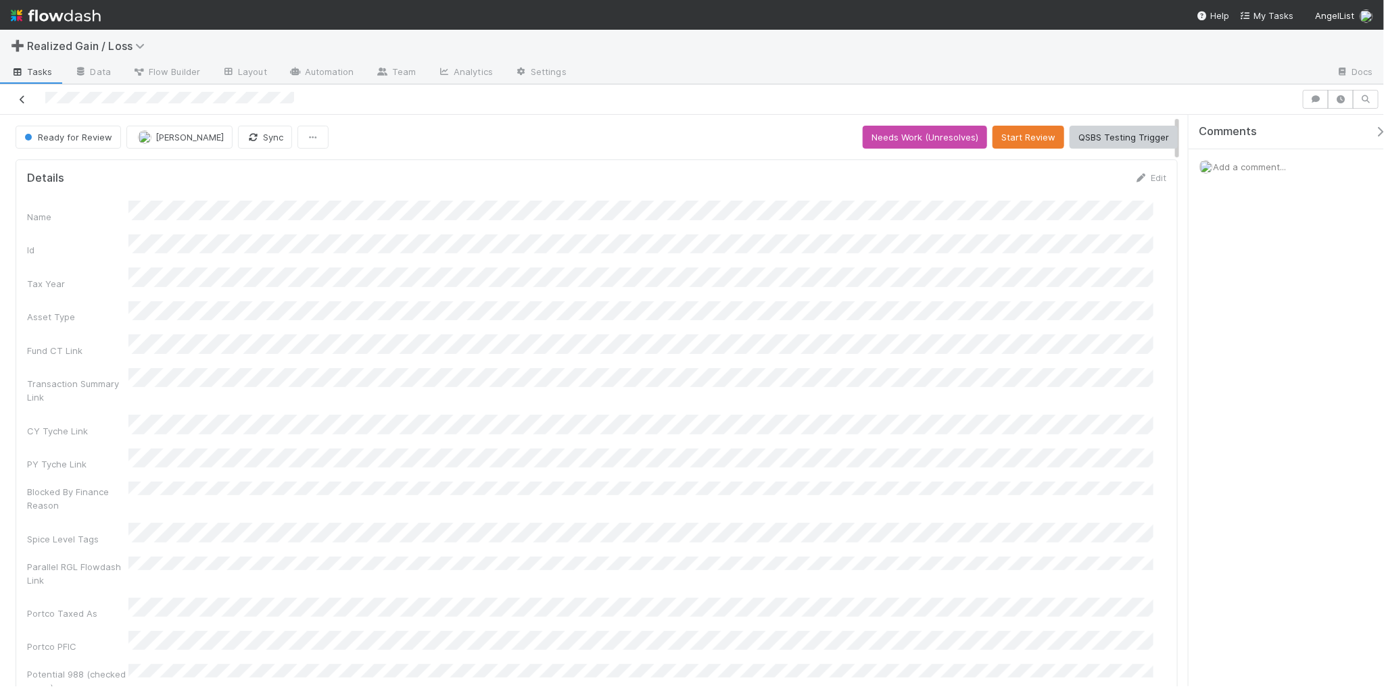
click at [24, 98] on icon at bounding box center [23, 99] width 14 height 9
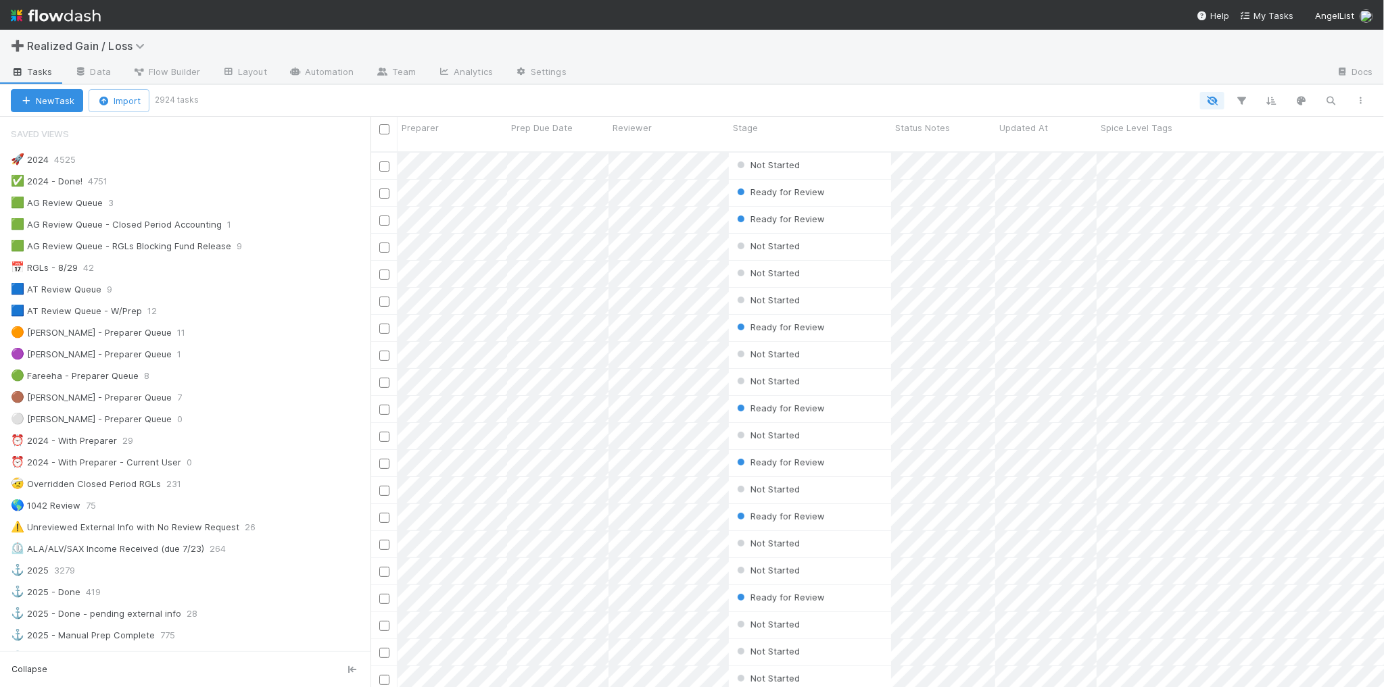
scroll to position [14, 14]
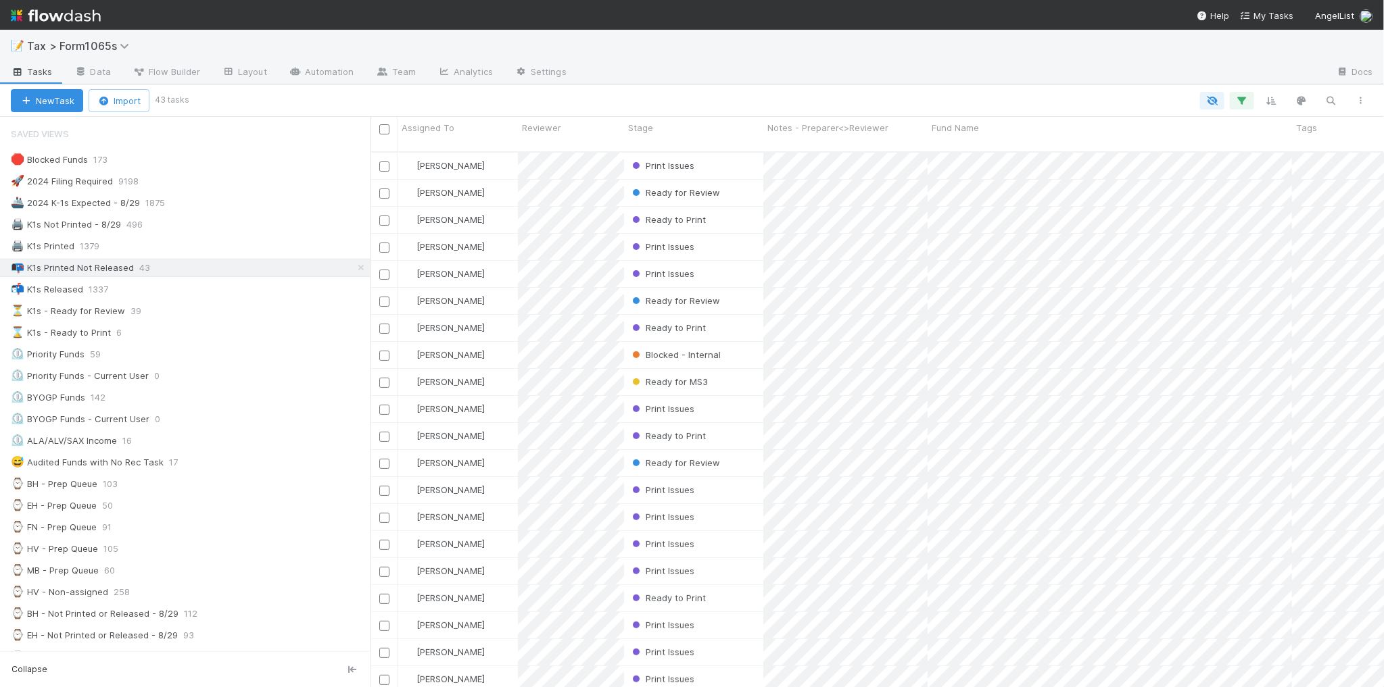
scroll to position [534, 1000]
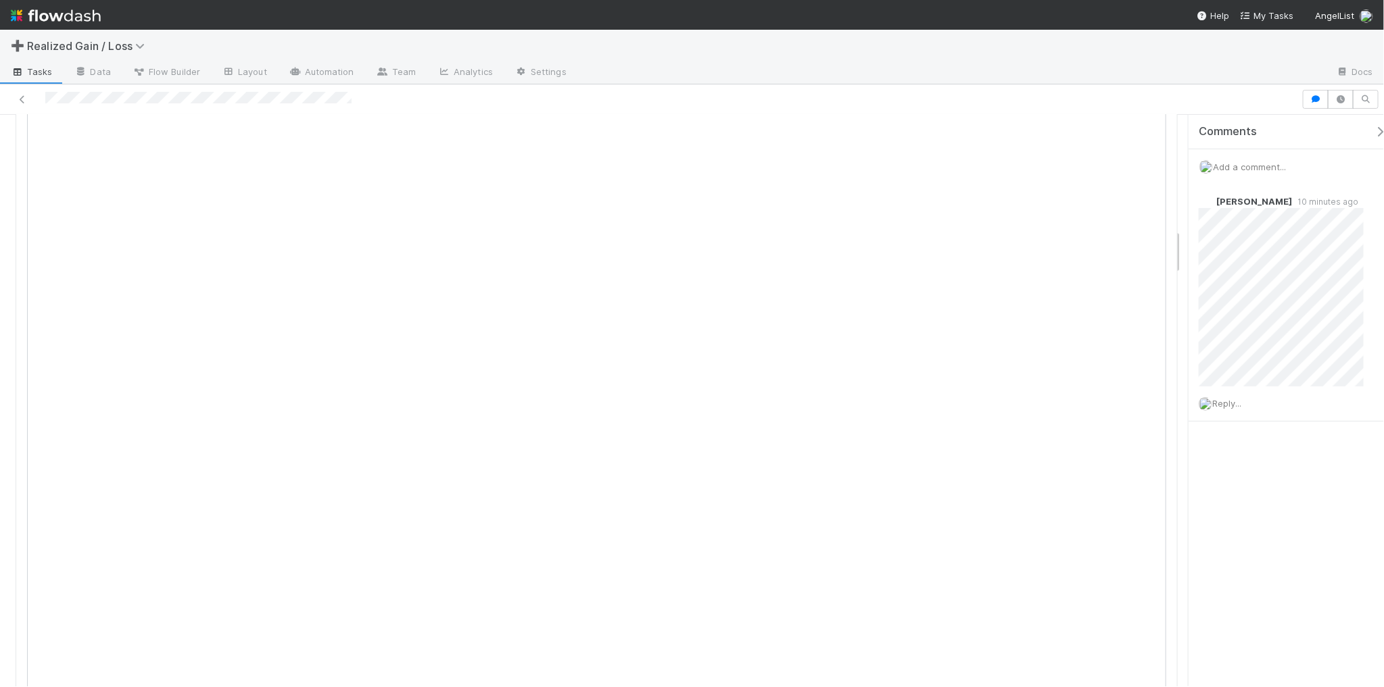
scroll to position [1436, 0]
